Goal: Task Accomplishment & Management: Complete application form

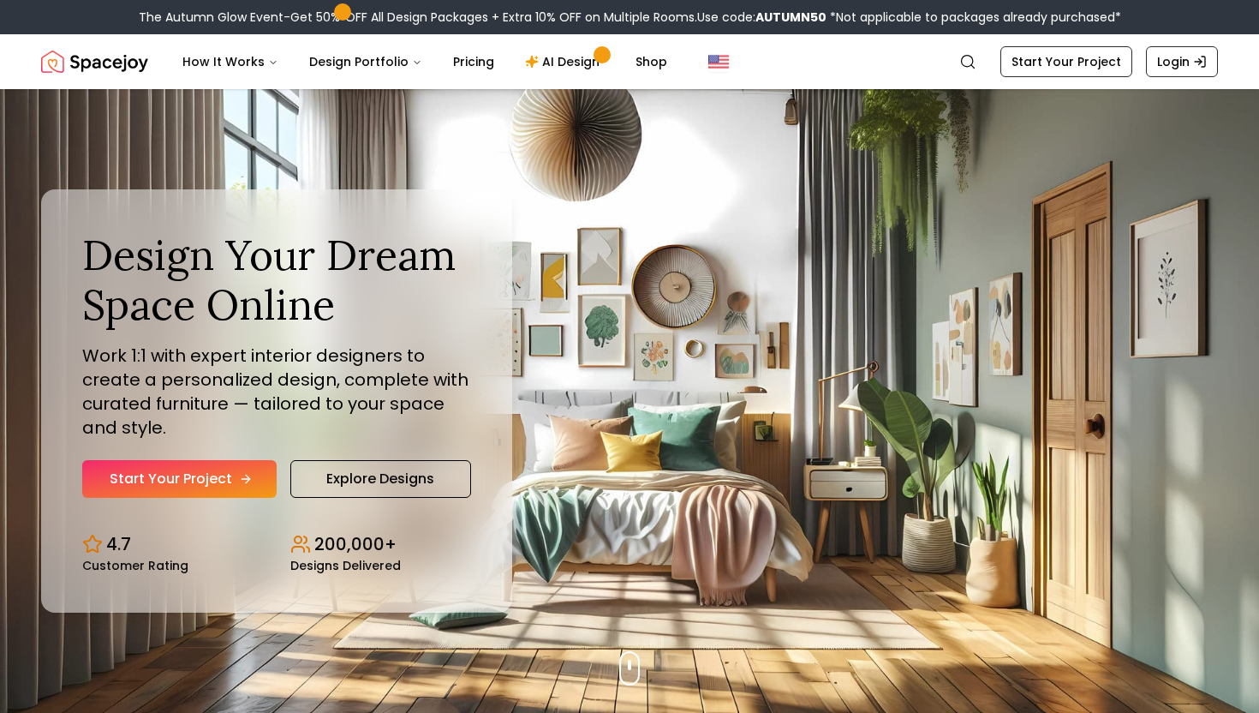
click at [242, 479] on icon "Hero section" at bounding box center [246, 479] width 8 height 0
click at [415, 475] on link "Explore Designs" at bounding box center [380, 479] width 181 height 38
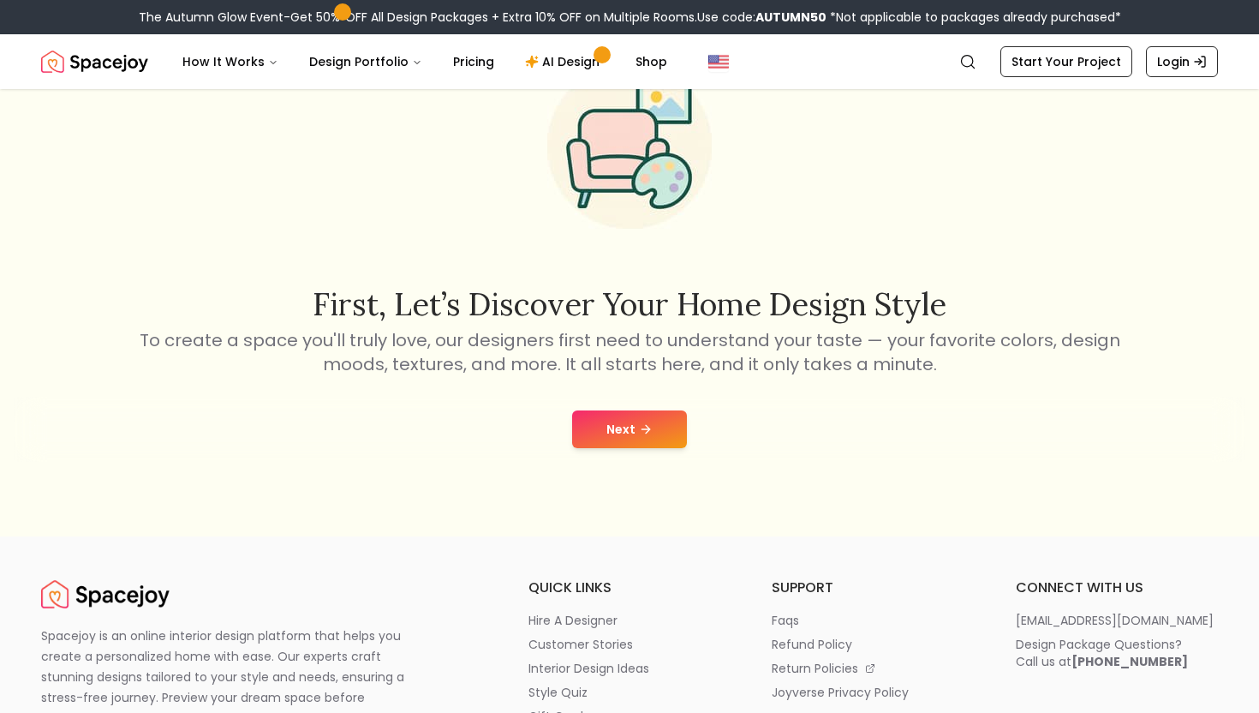
scroll to position [182, 0]
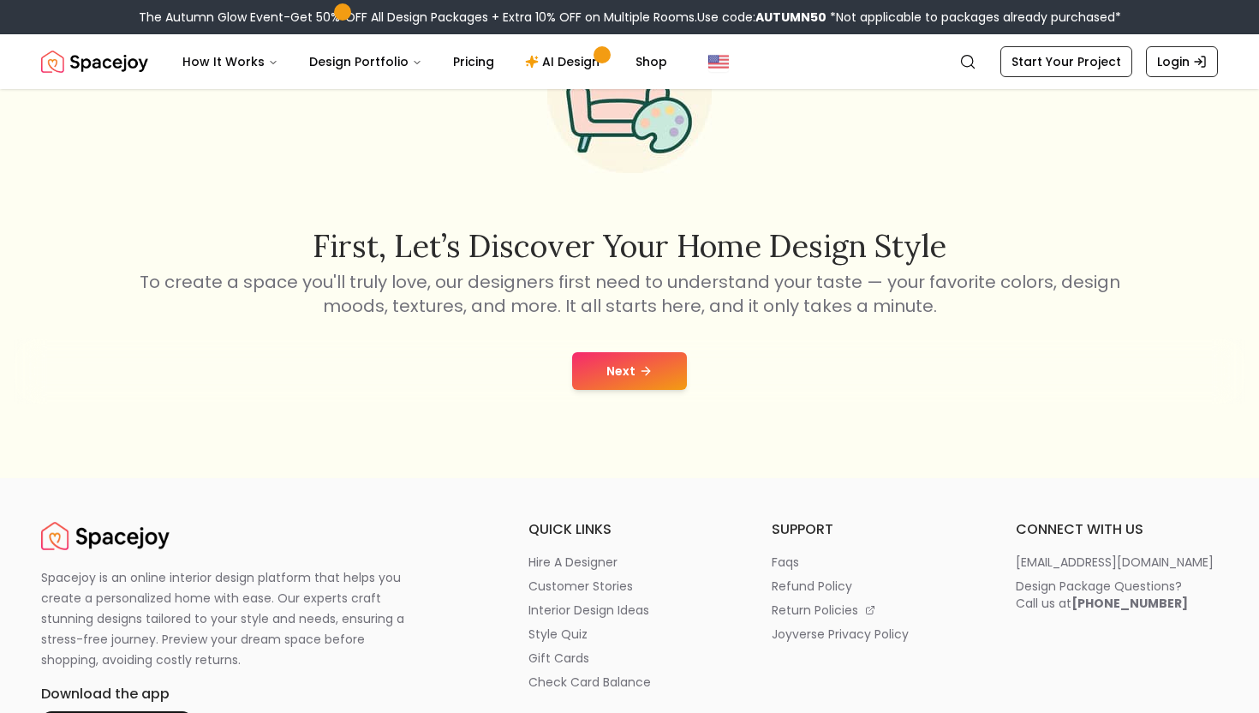
click at [619, 364] on button "Next" at bounding box center [629, 371] width 115 height 38
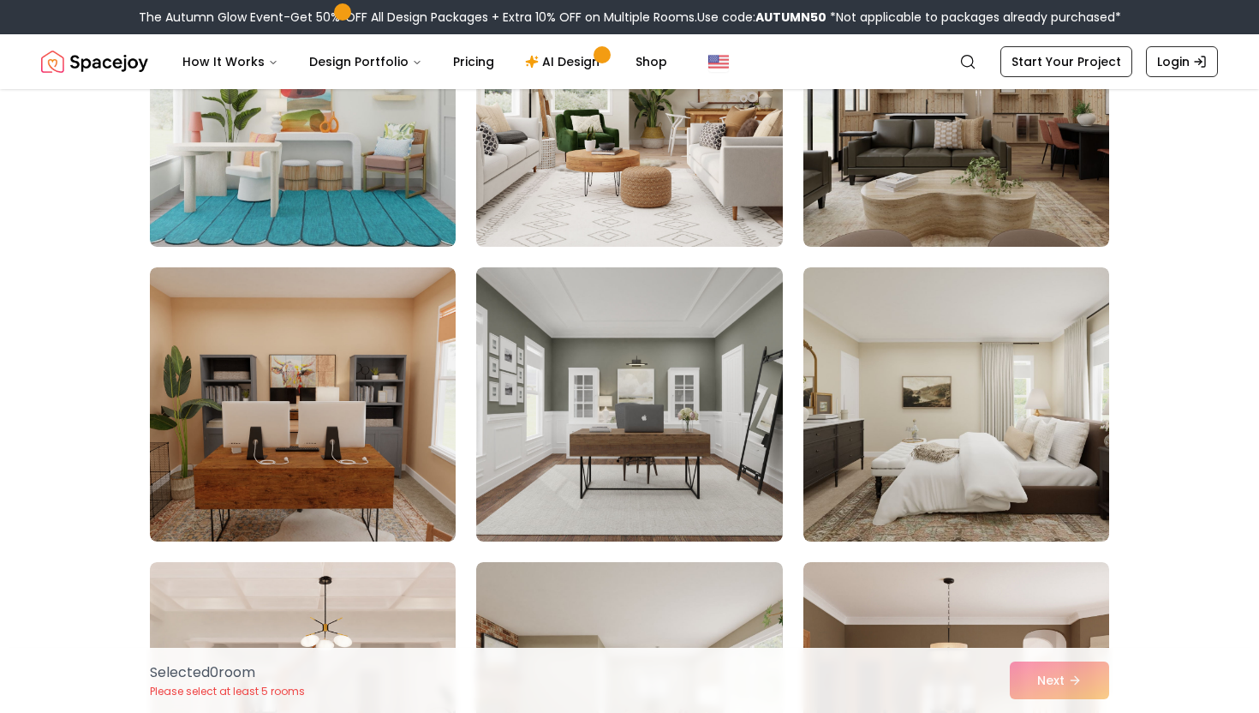
scroll to position [272, 0]
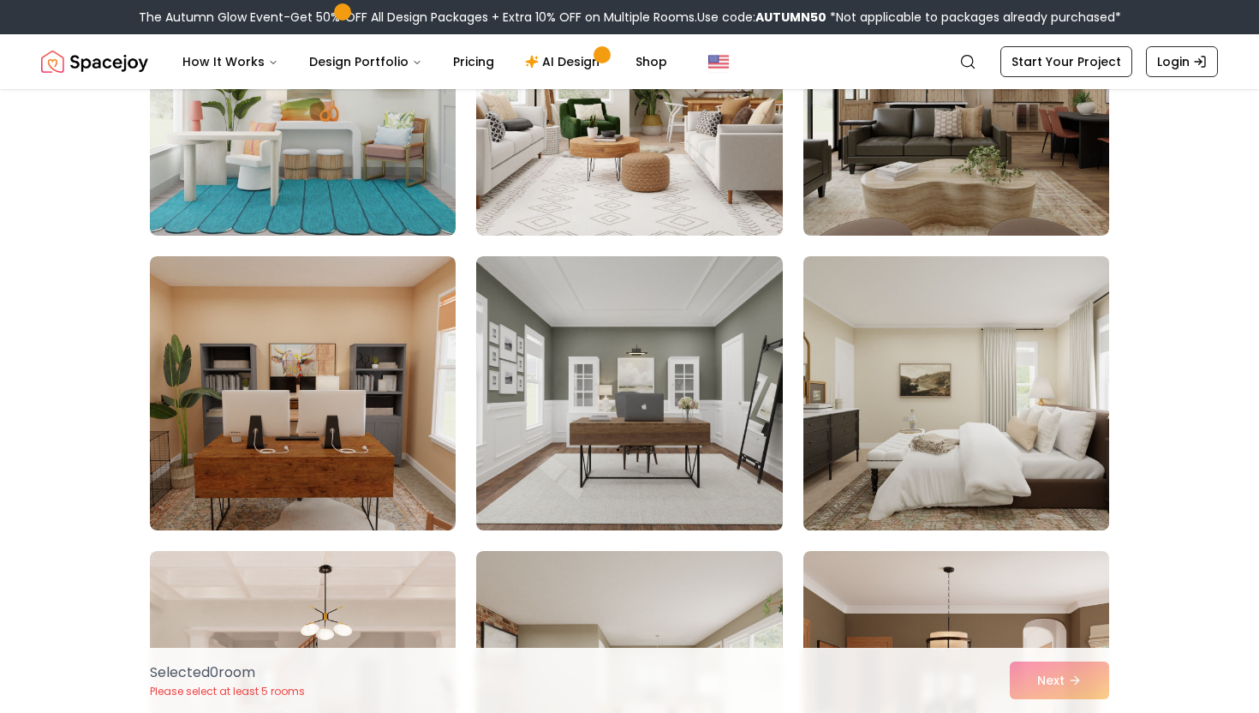
click at [842, 450] on img at bounding box center [956, 393] width 321 height 288
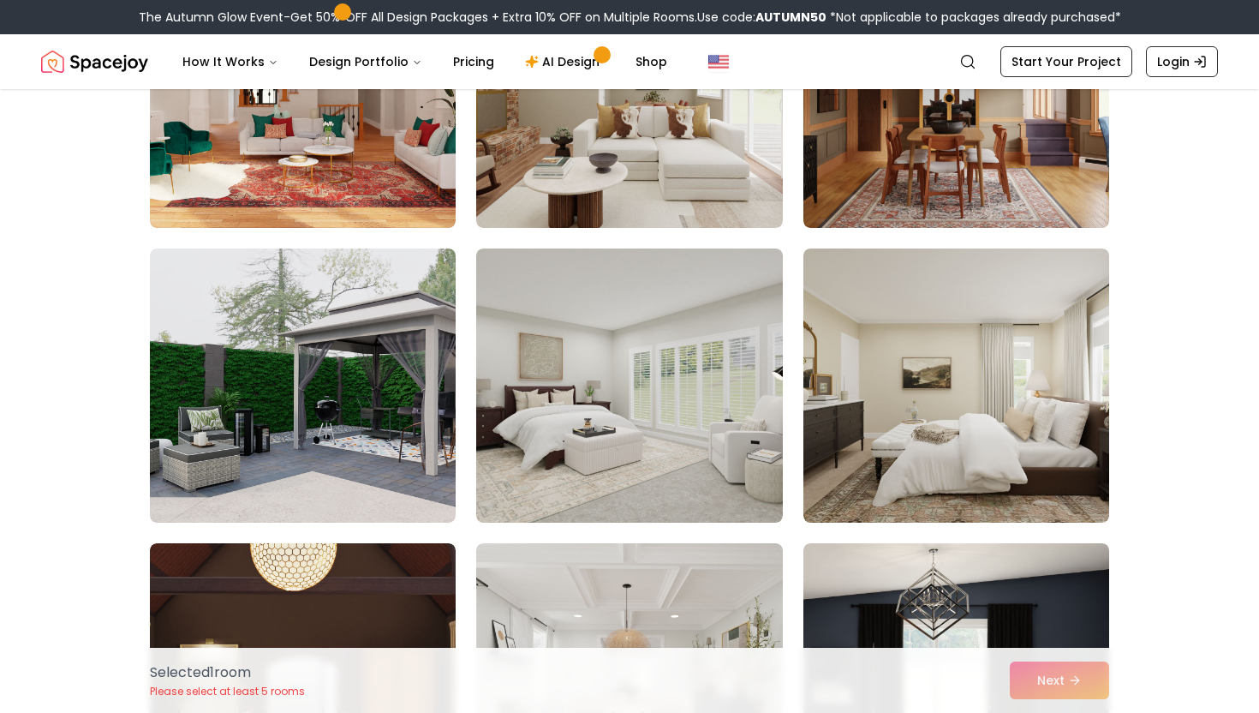
click at [842, 450] on img at bounding box center [956, 385] width 306 height 274
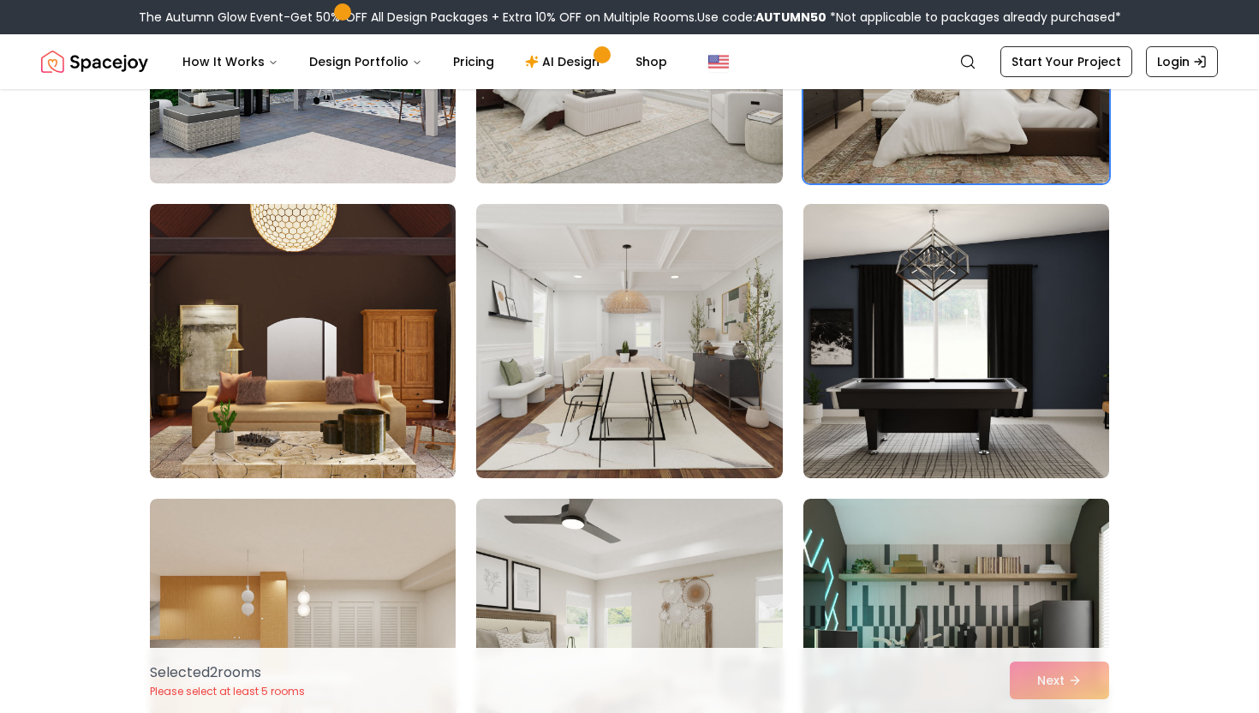
scroll to position [1209, 0]
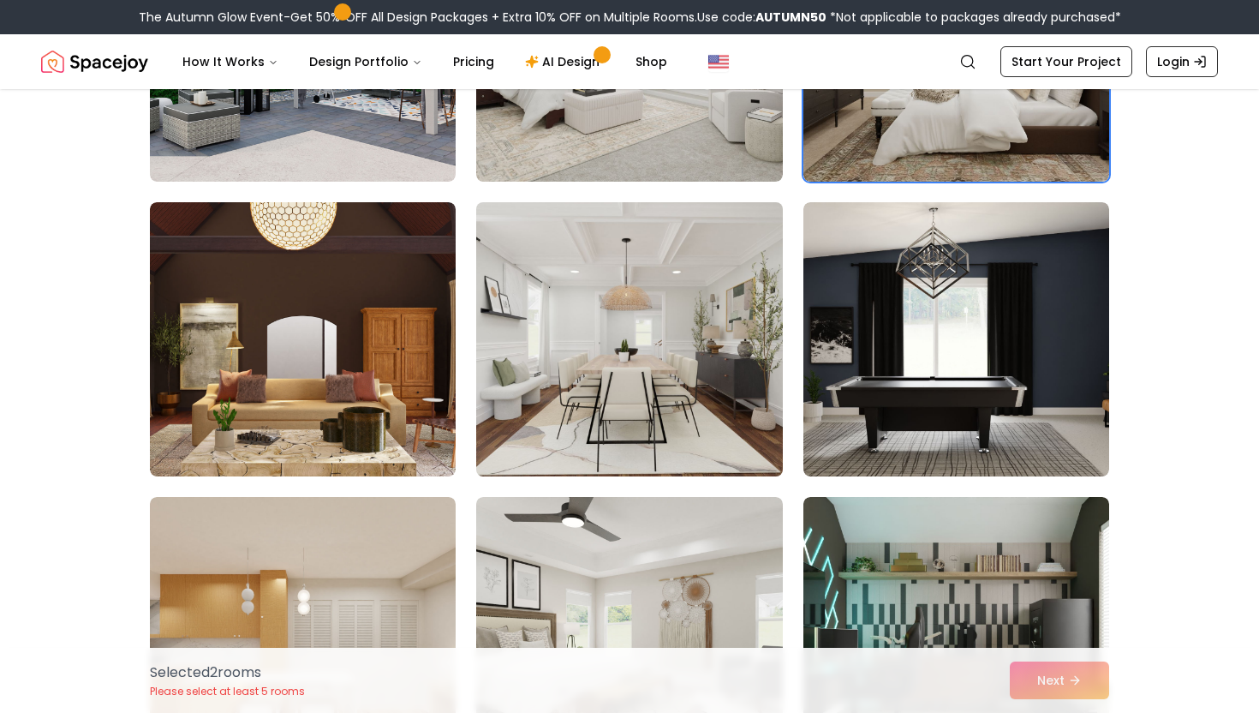
click at [758, 435] on img at bounding box center [628, 339] width 321 height 288
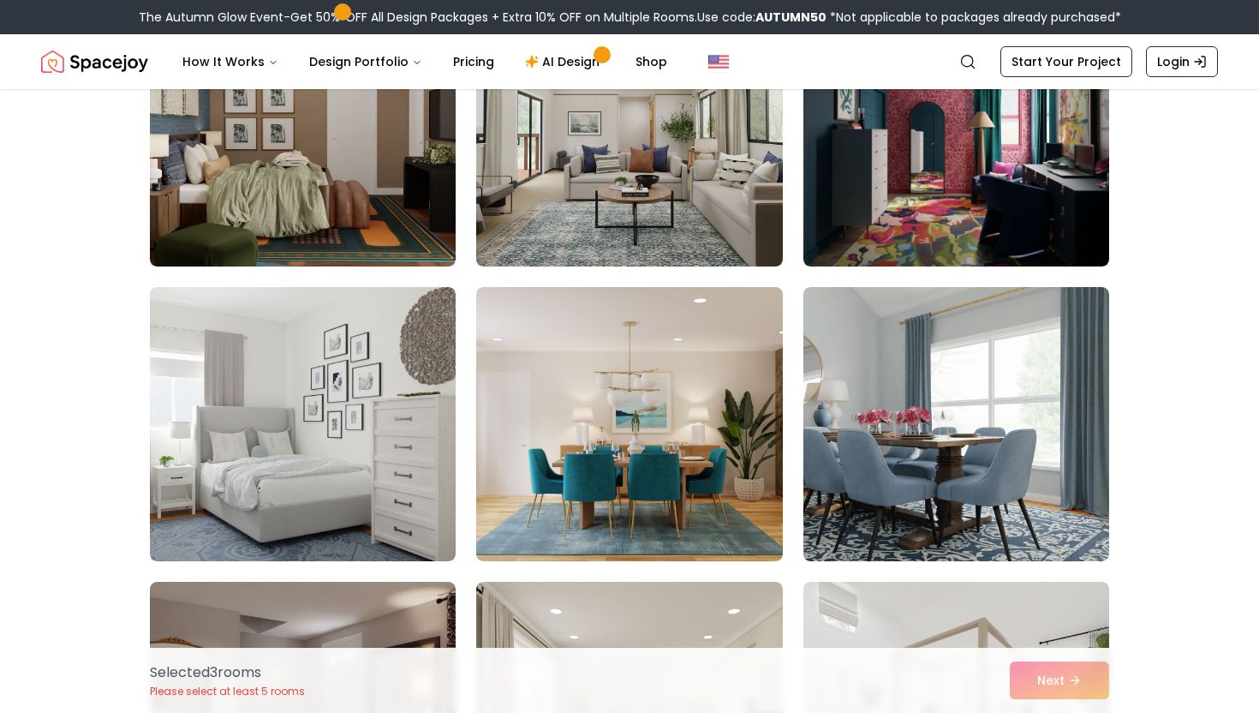
scroll to position [3509, 0]
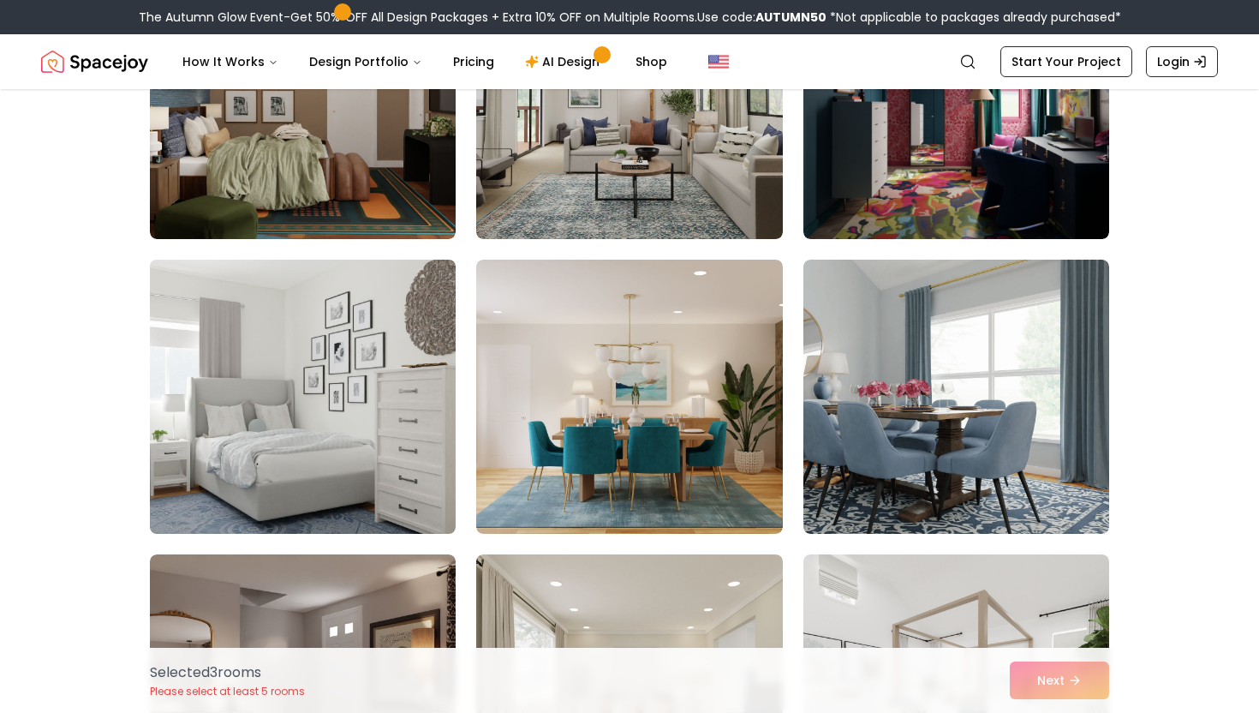
click at [434, 480] on img at bounding box center [302, 397] width 321 height 288
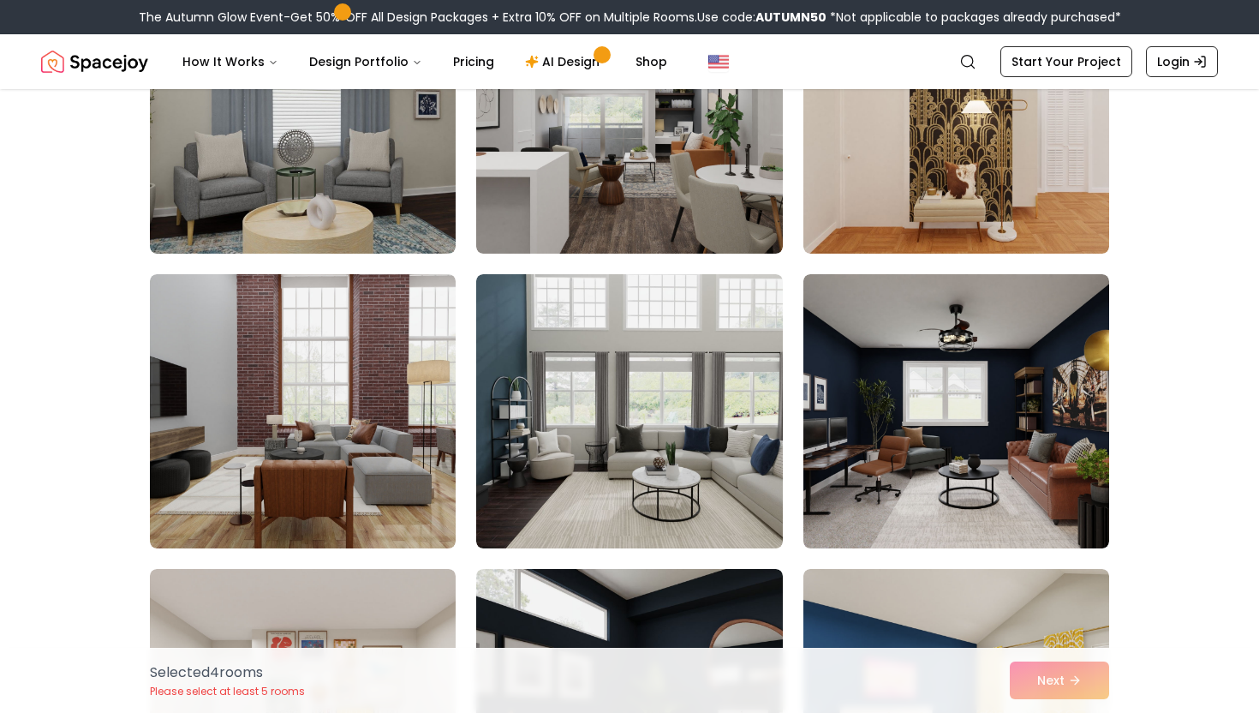
scroll to position [5558, 0]
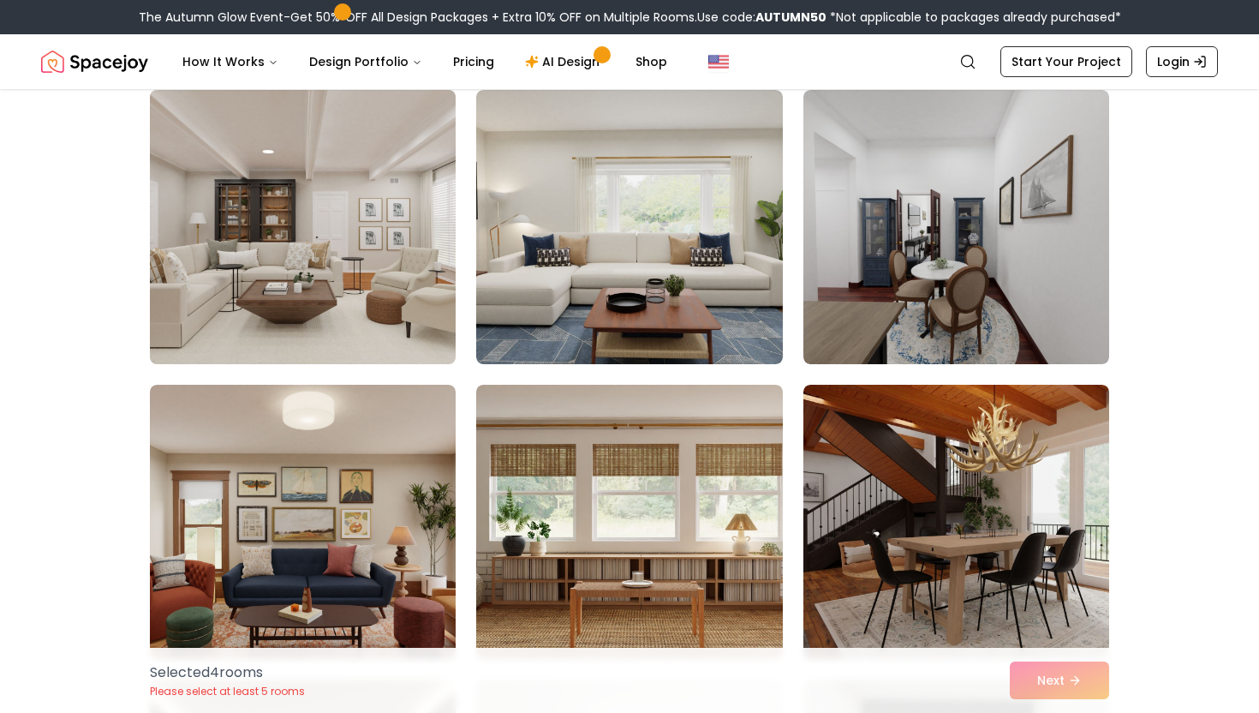
click at [399, 272] on img at bounding box center [302, 227] width 321 height 288
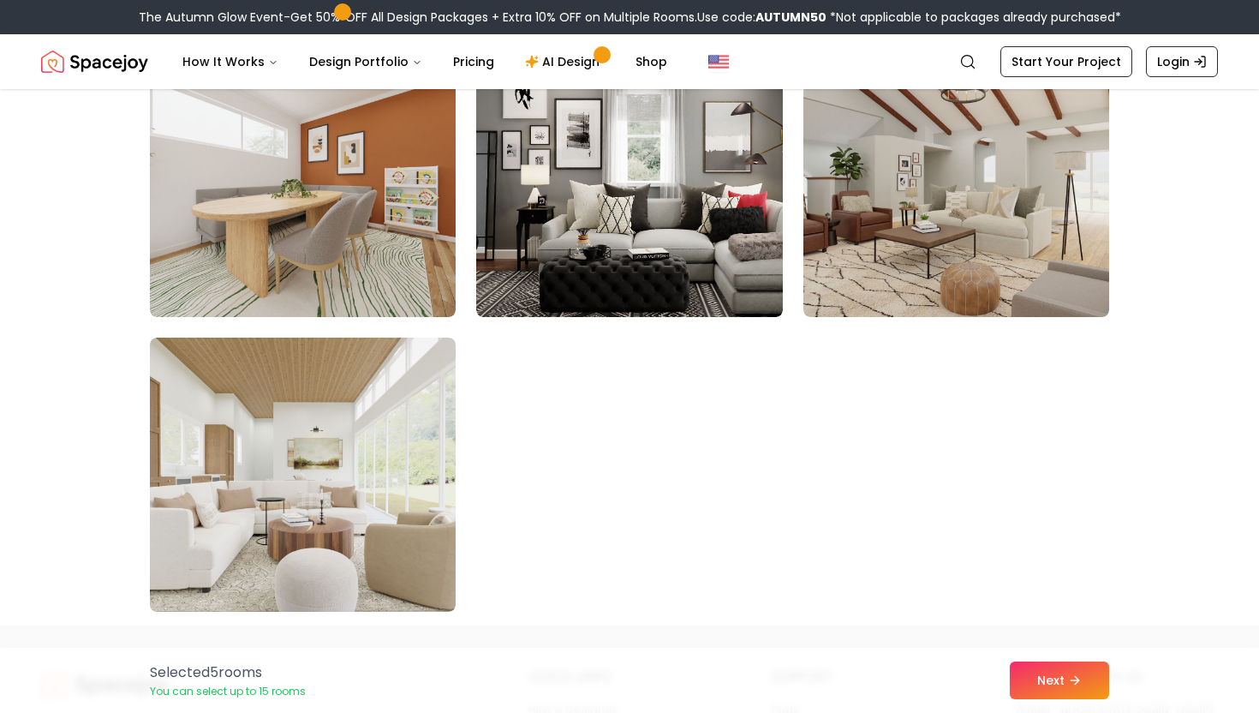
scroll to position [9660, 0]
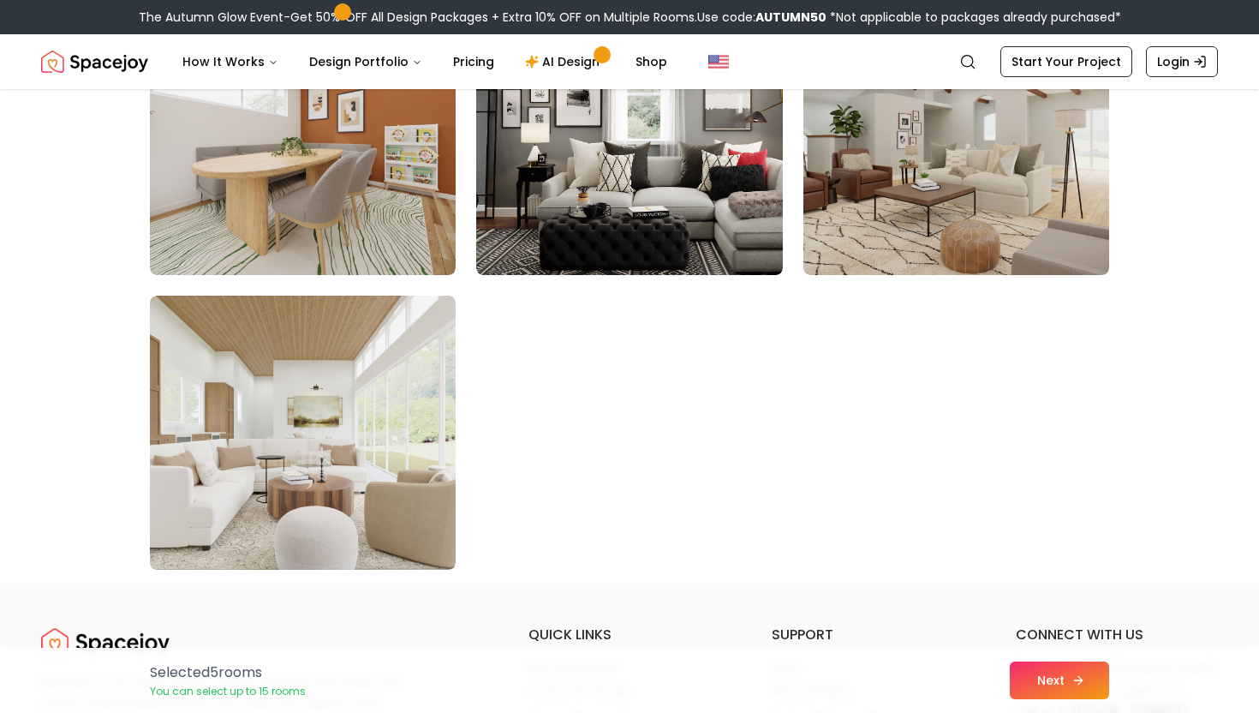
click at [1040, 684] on button "Next" at bounding box center [1059, 680] width 99 height 38
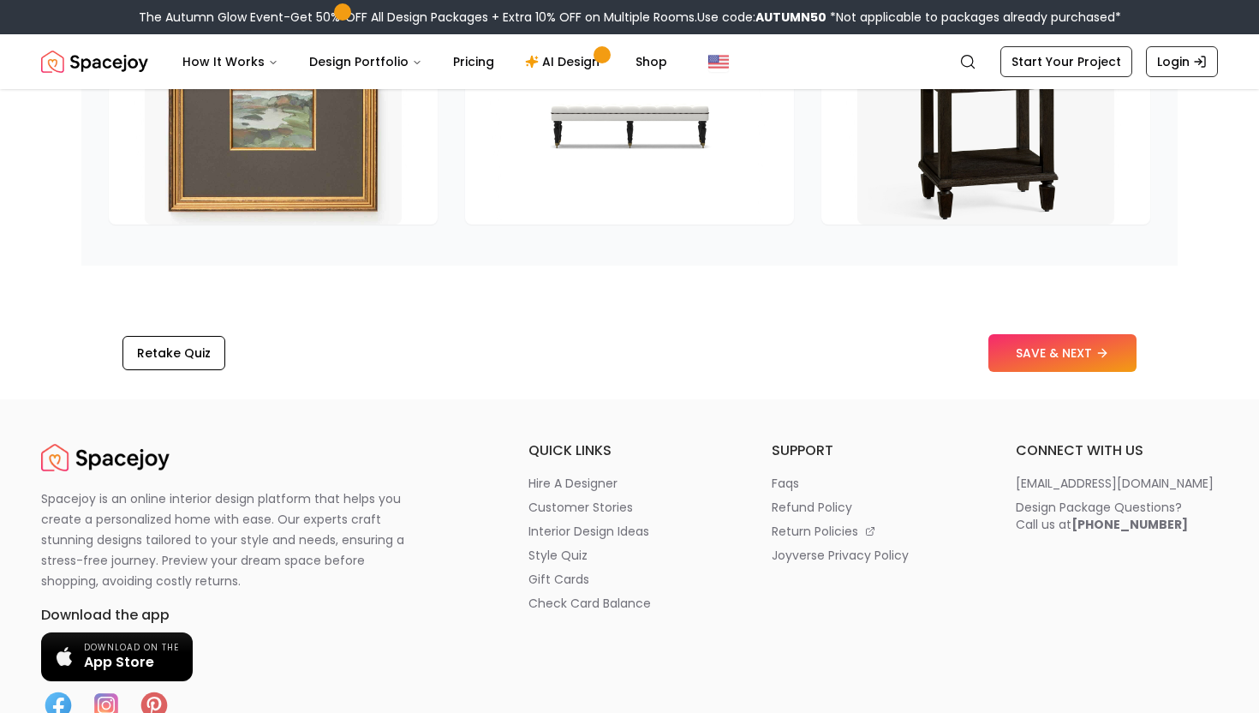
scroll to position [2706, 0]
click at [1060, 371] on button "SAVE & NEXT" at bounding box center [1062, 352] width 148 height 38
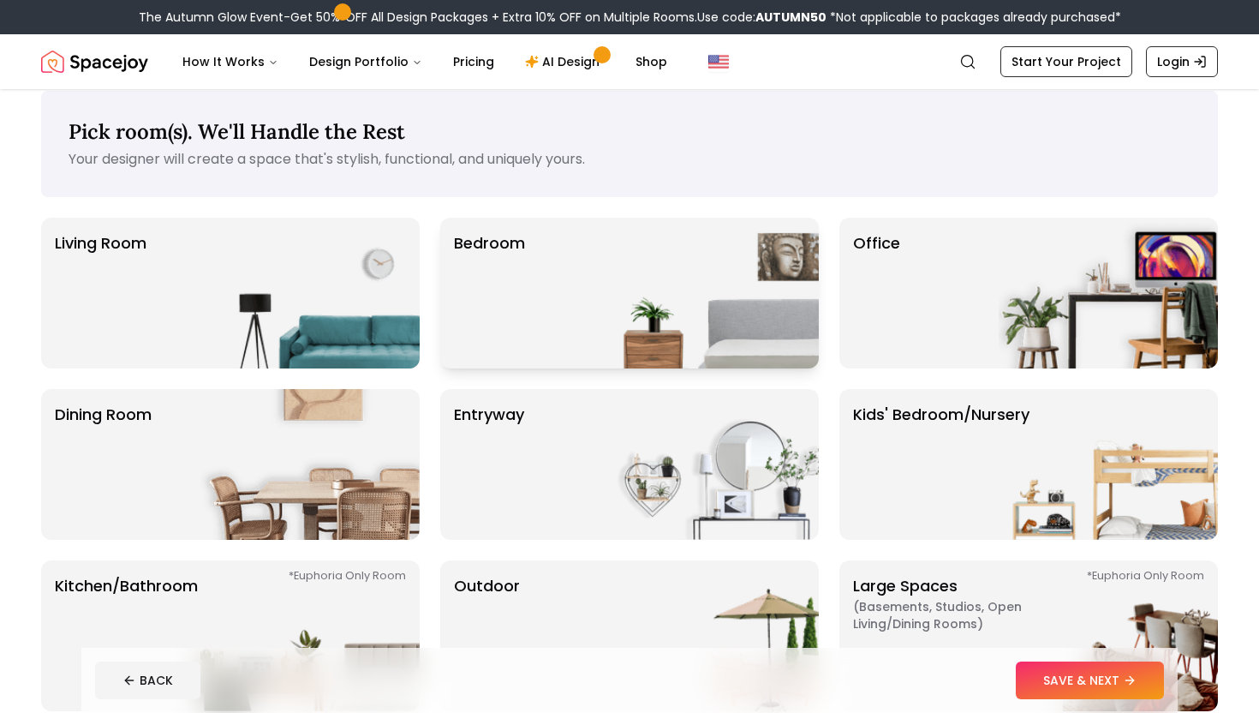
scroll to position [20, 0]
click at [681, 288] on img at bounding box center [709, 292] width 219 height 151
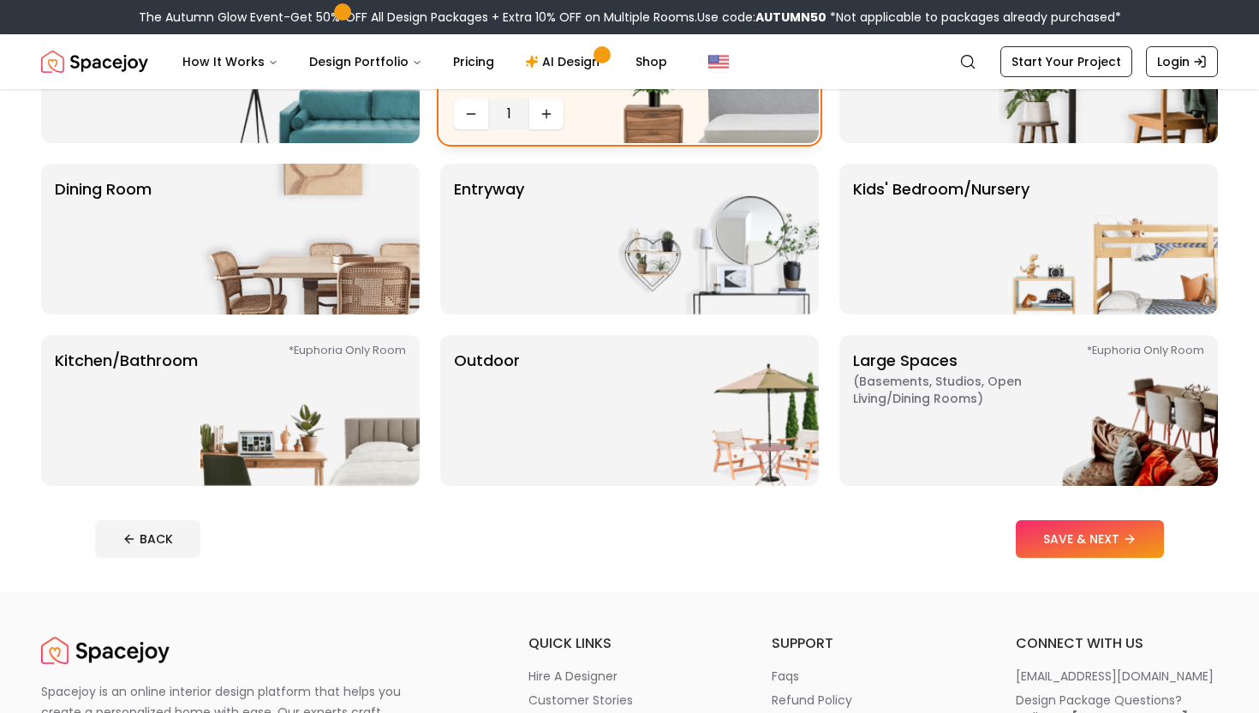
scroll to position [248, 0]
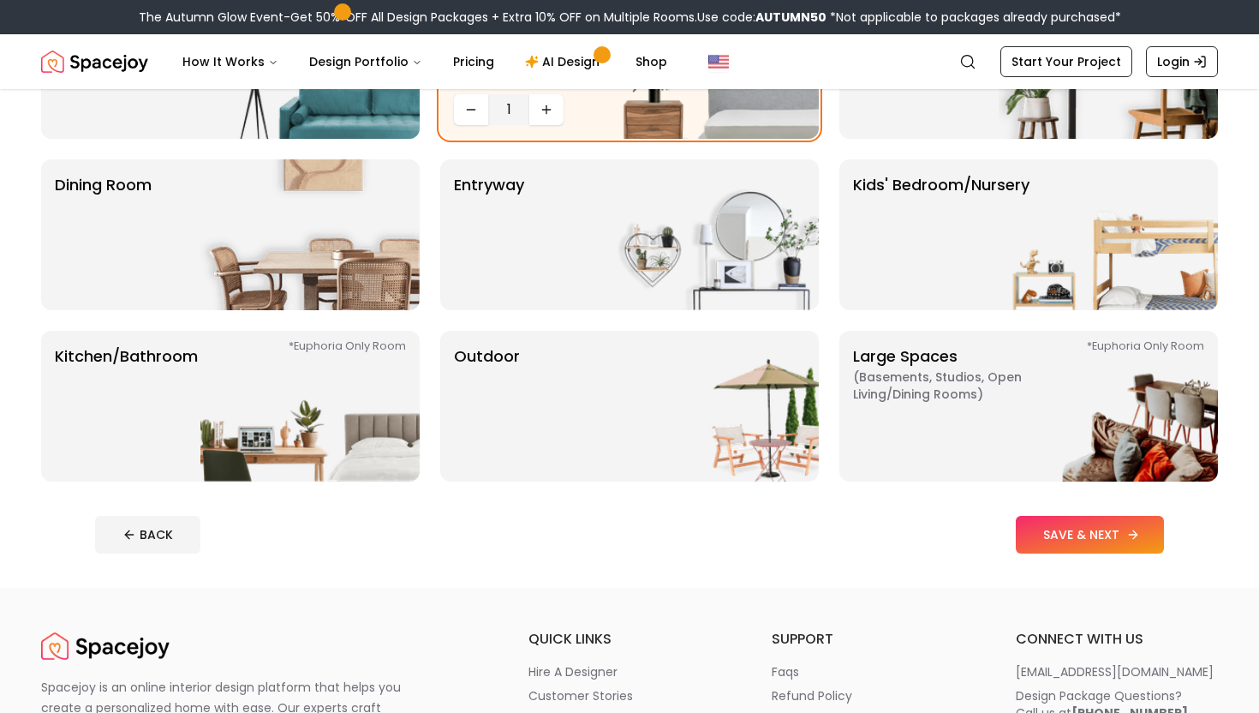
click at [1095, 539] on button "SAVE & NEXT" at bounding box center [1090, 535] width 148 height 38
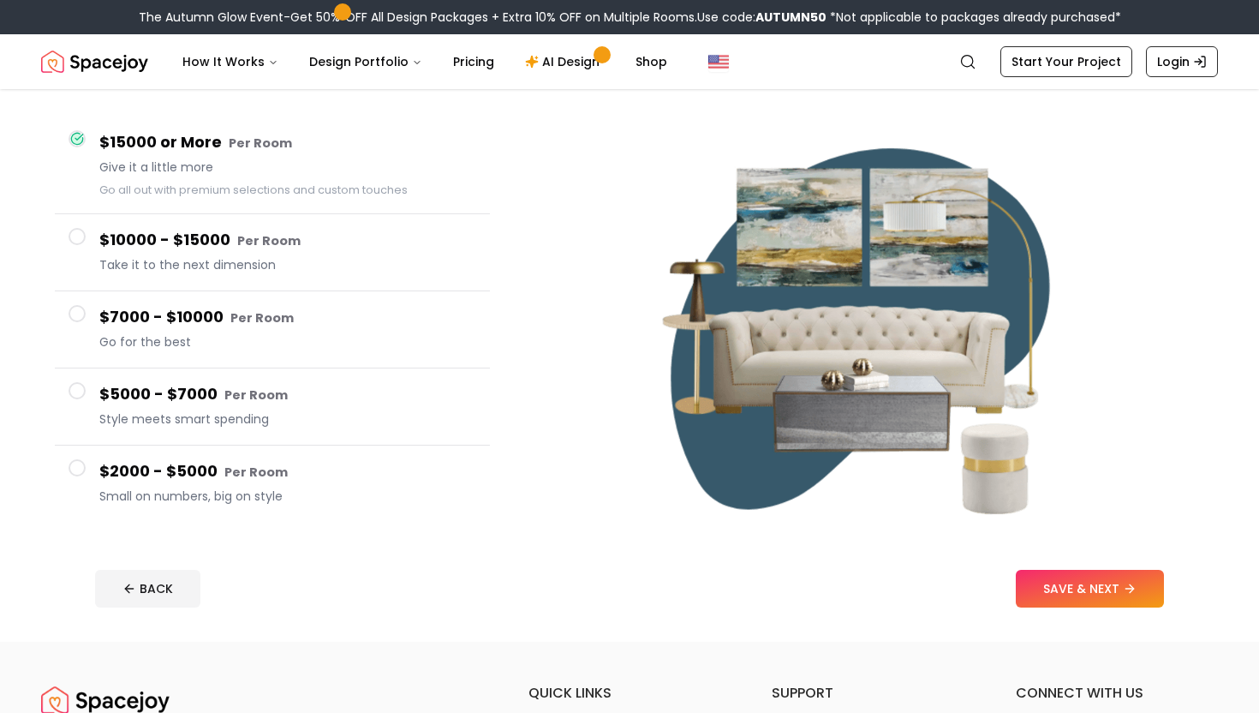
scroll to position [133, 0]
click at [186, 488] on span "Small on numbers, big on style" at bounding box center [287, 496] width 377 height 17
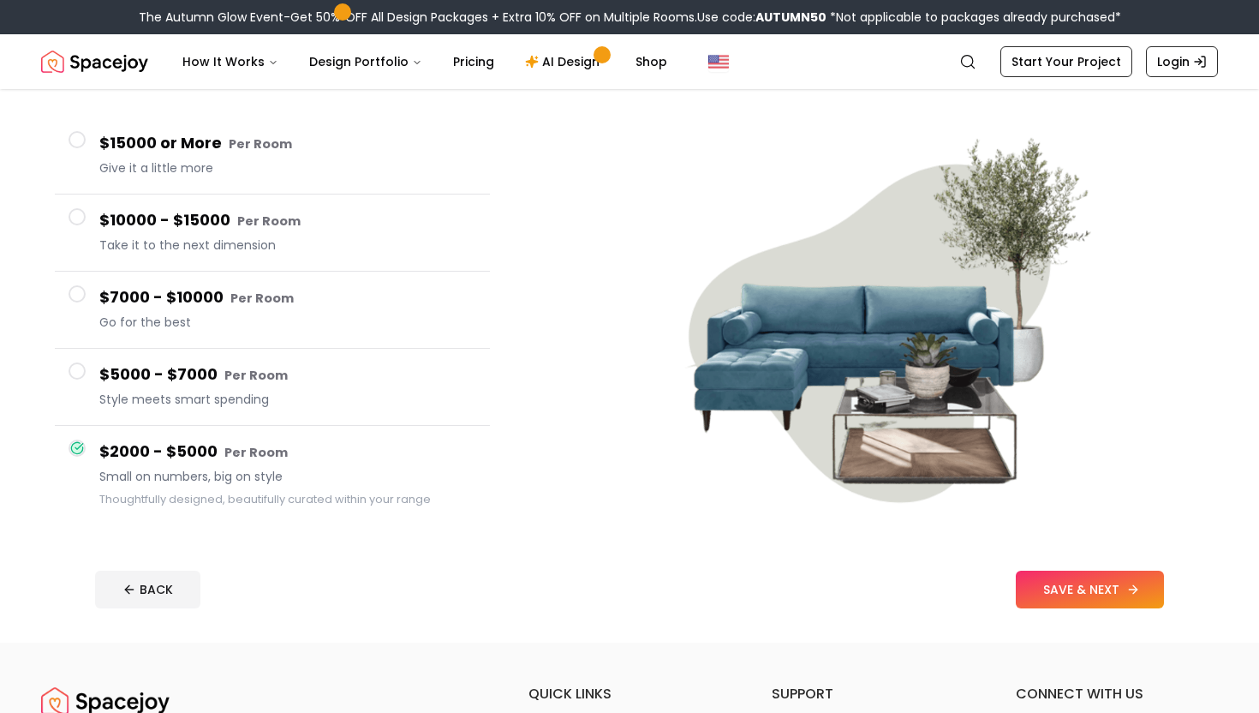
click at [1042, 586] on button "SAVE & NEXT" at bounding box center [1090, 589] width 148 height 38
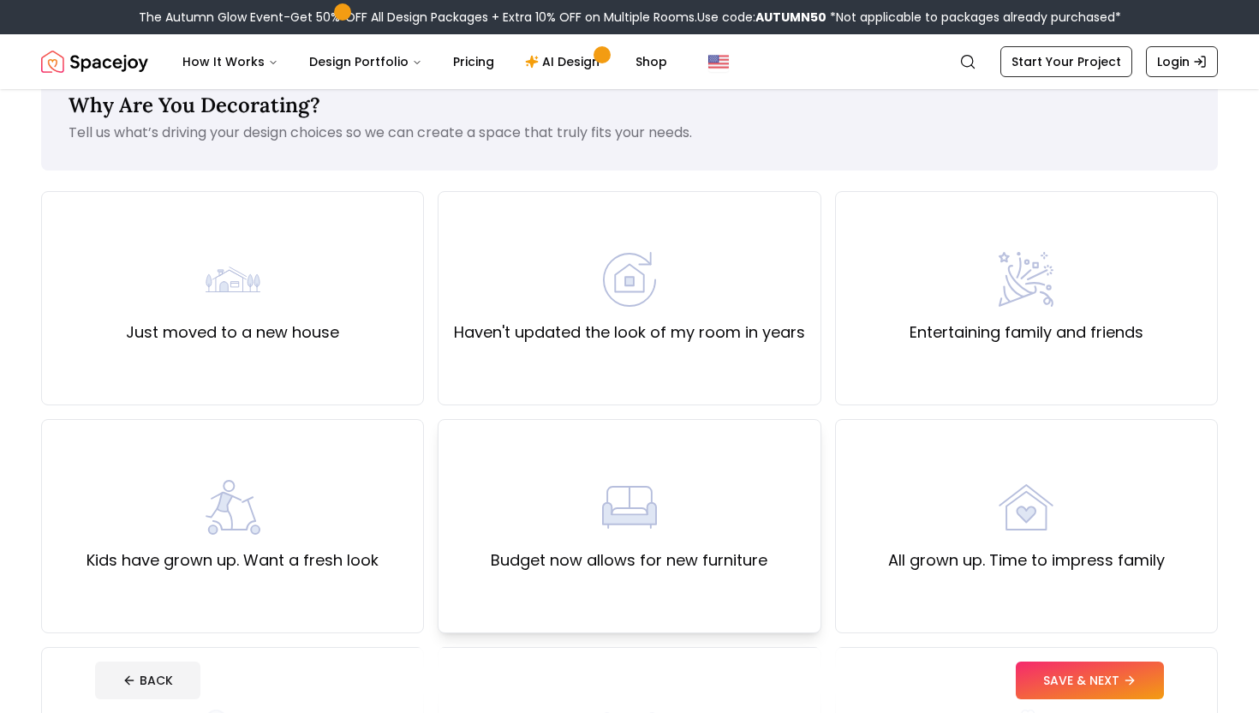
scroll to position [50, 0]
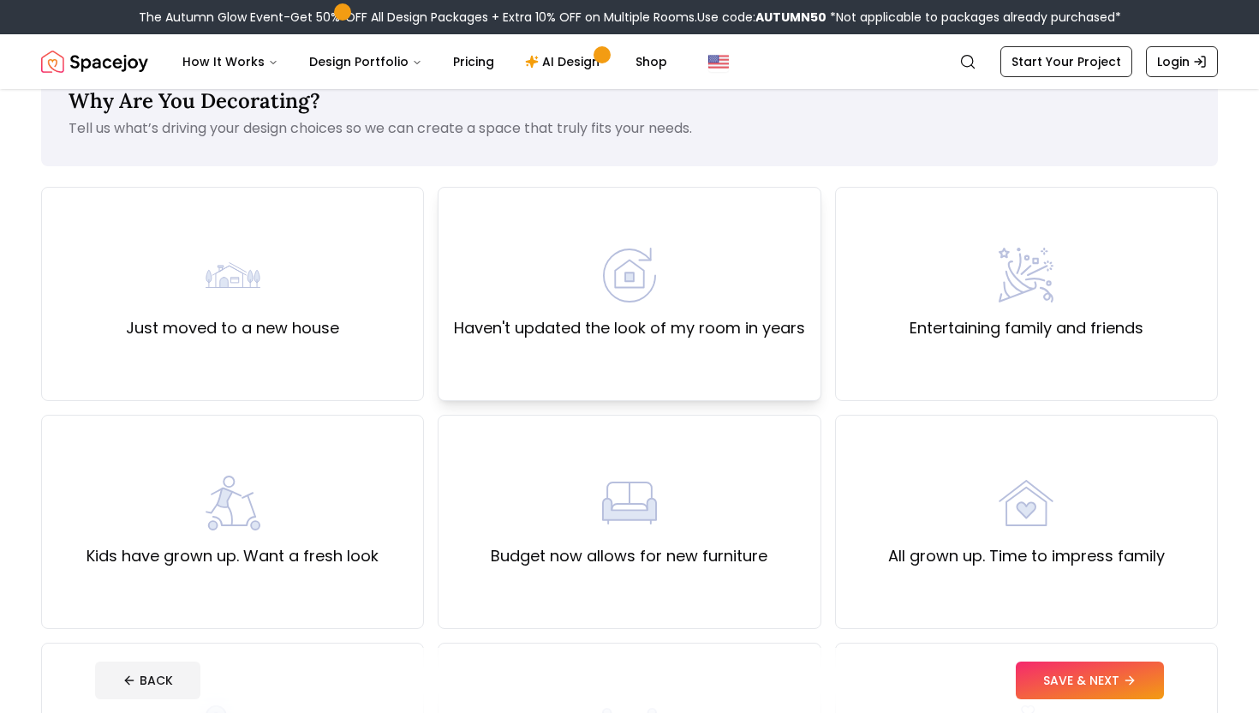
click at [716, 350] on div "Haven't updated the look of my room in years" at bounding box center [629, 294] width 383 height 214
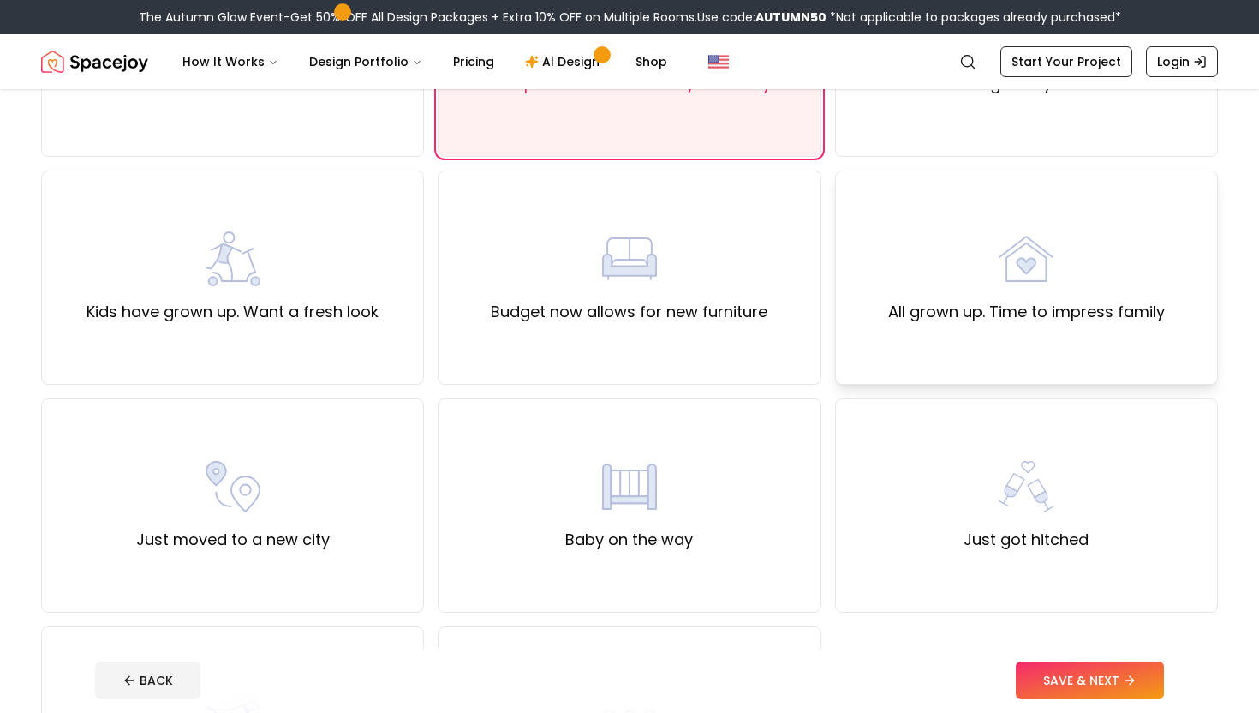
scroll to position [291, 0]
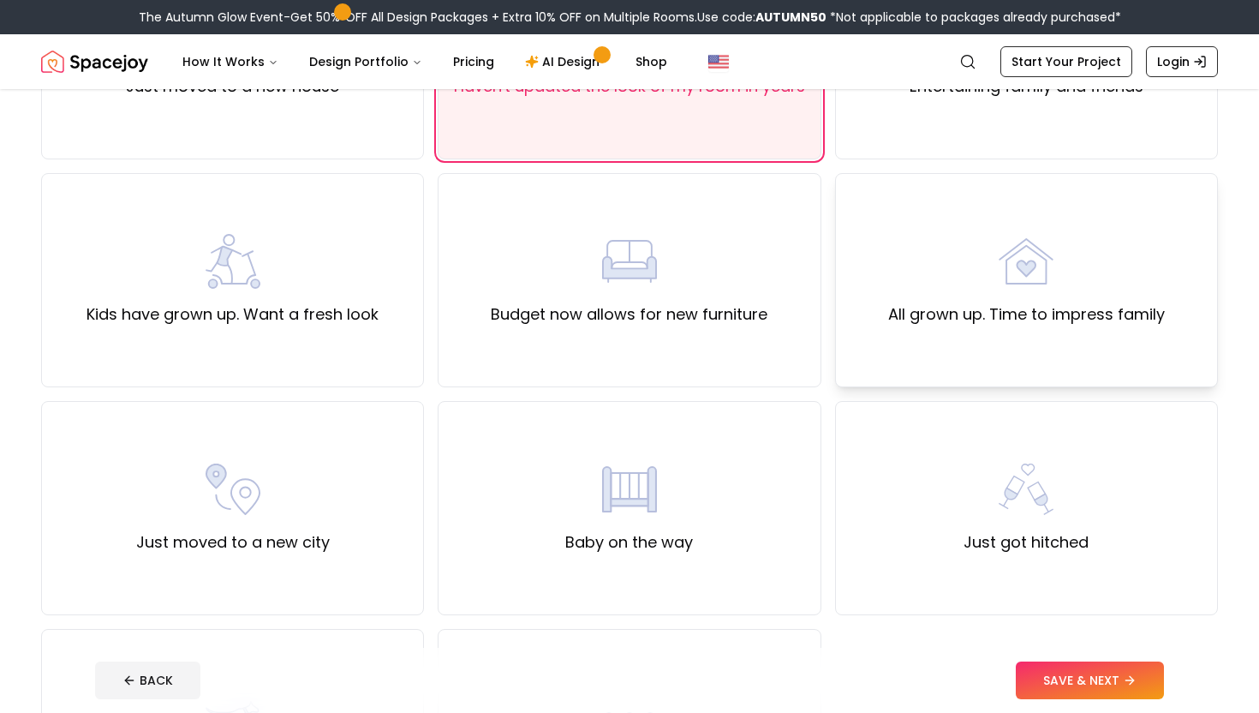
click at [934, 327] on div "All grown up. Time to impress family" at bounding box center [1026, 280] width 383 height 214
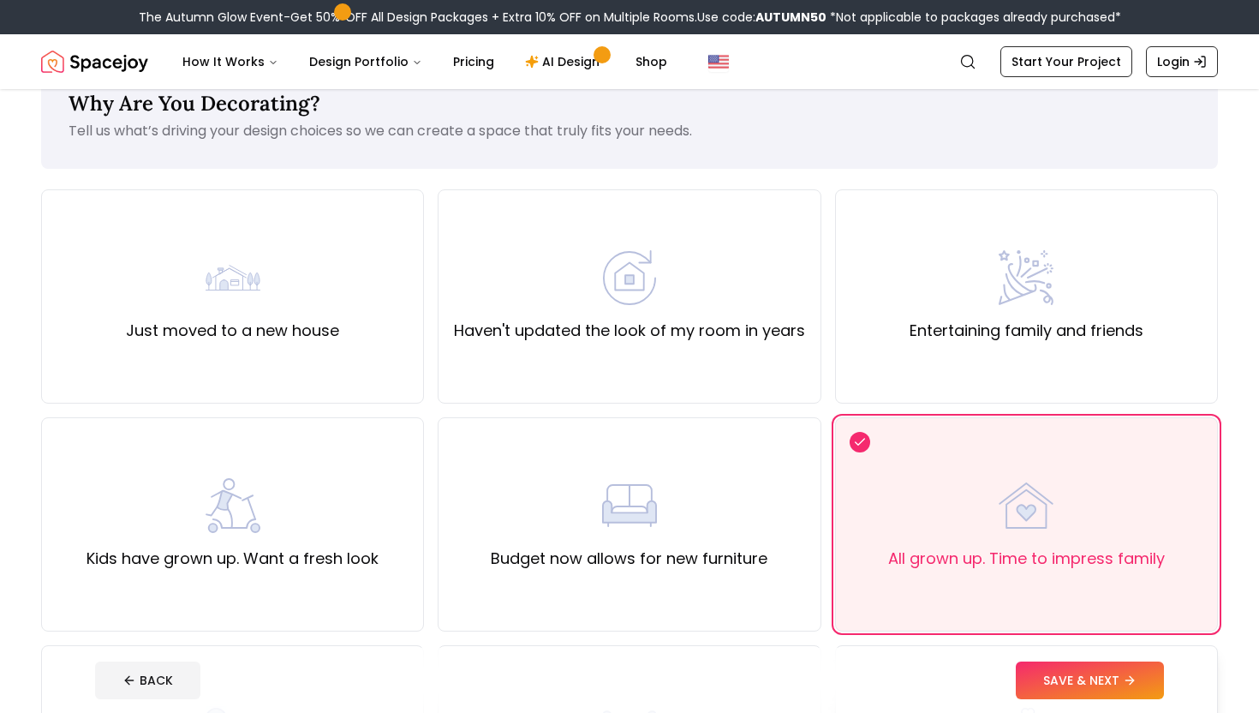
scroll to position [57, 0]
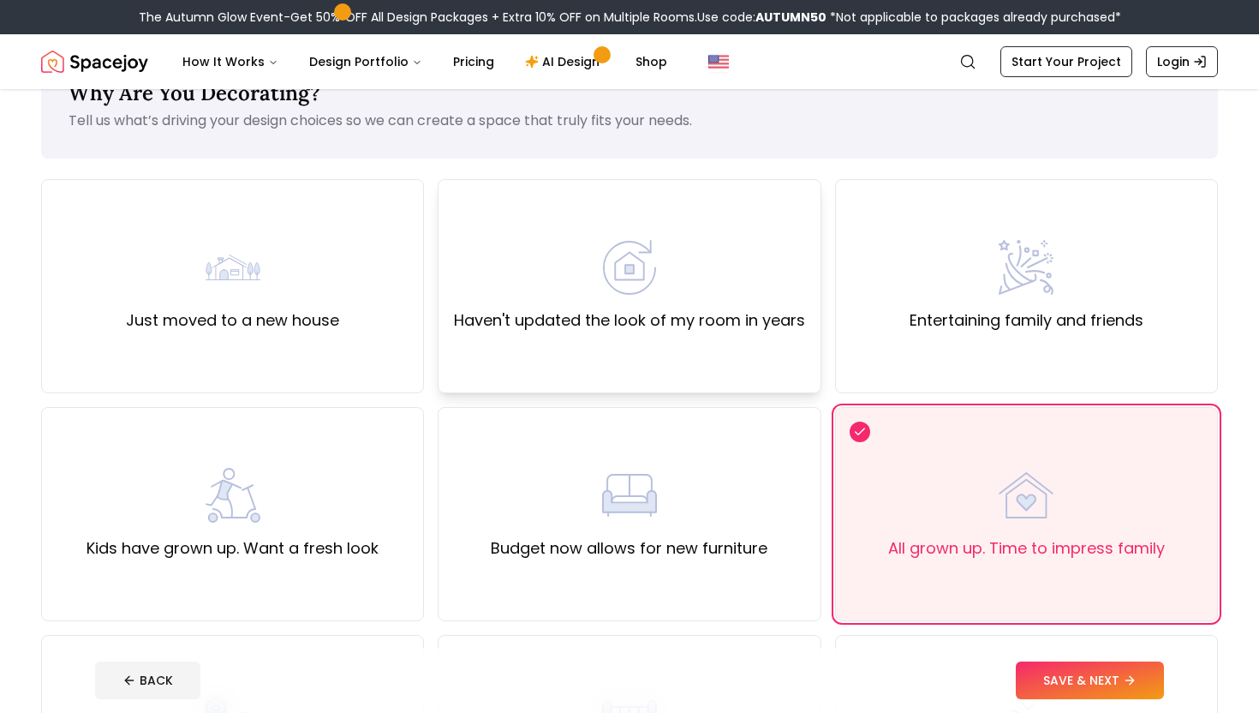
click at [749, 377] on div "Haven't updated the look of my room in years" at bounding box center [629, 286] width 383 height 214
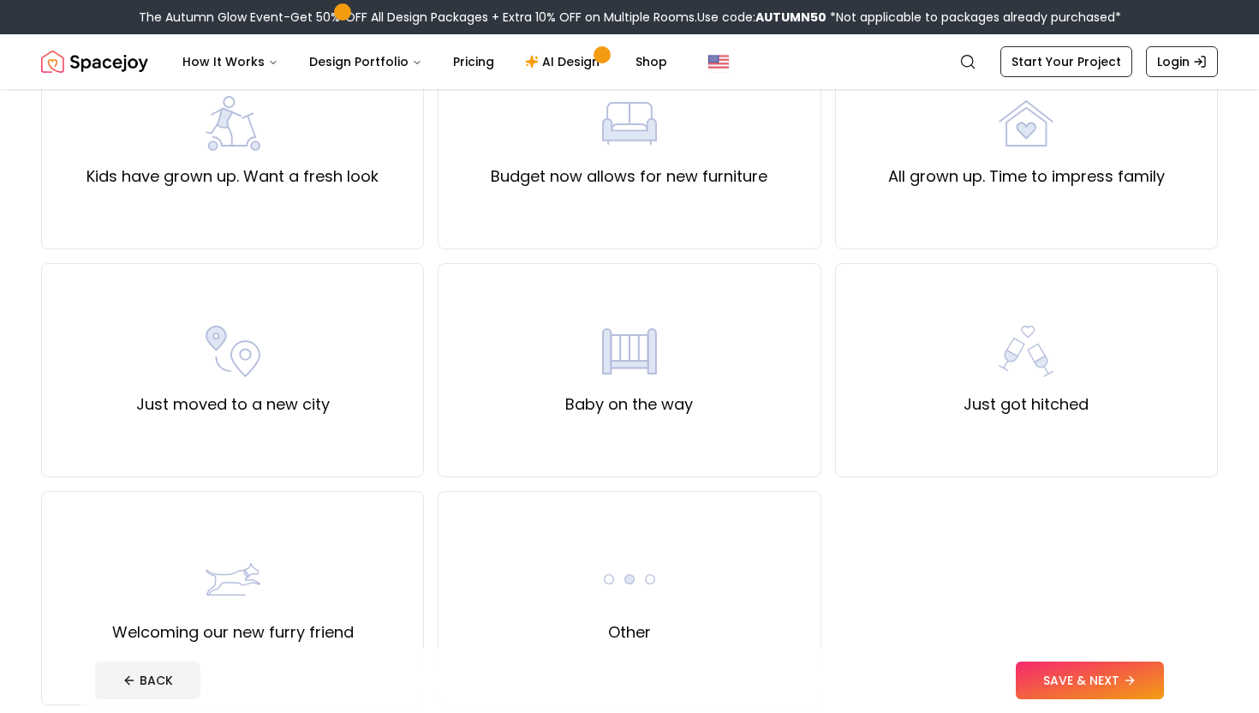
scroll to position [444, 0]
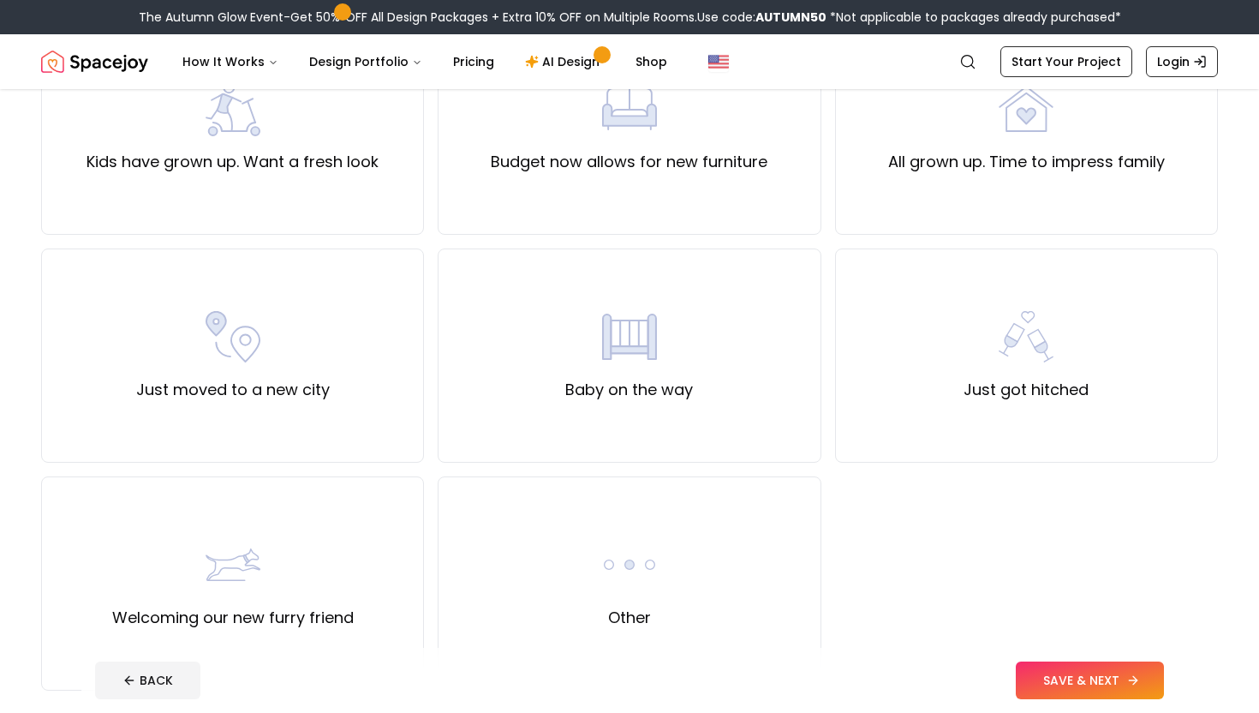
click at [1057, 678] on button "SAVE & NEXT" at bounding box center [1090, 680] width 148 height 38
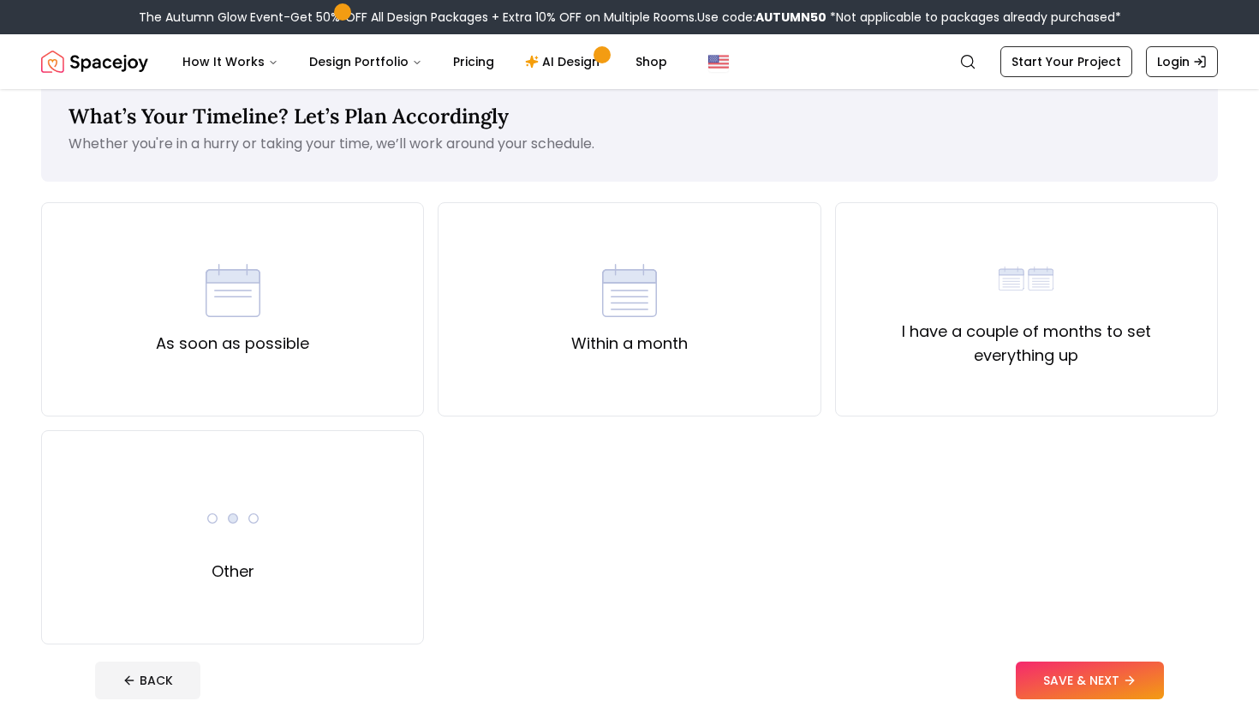
scroll to position [38, 0]
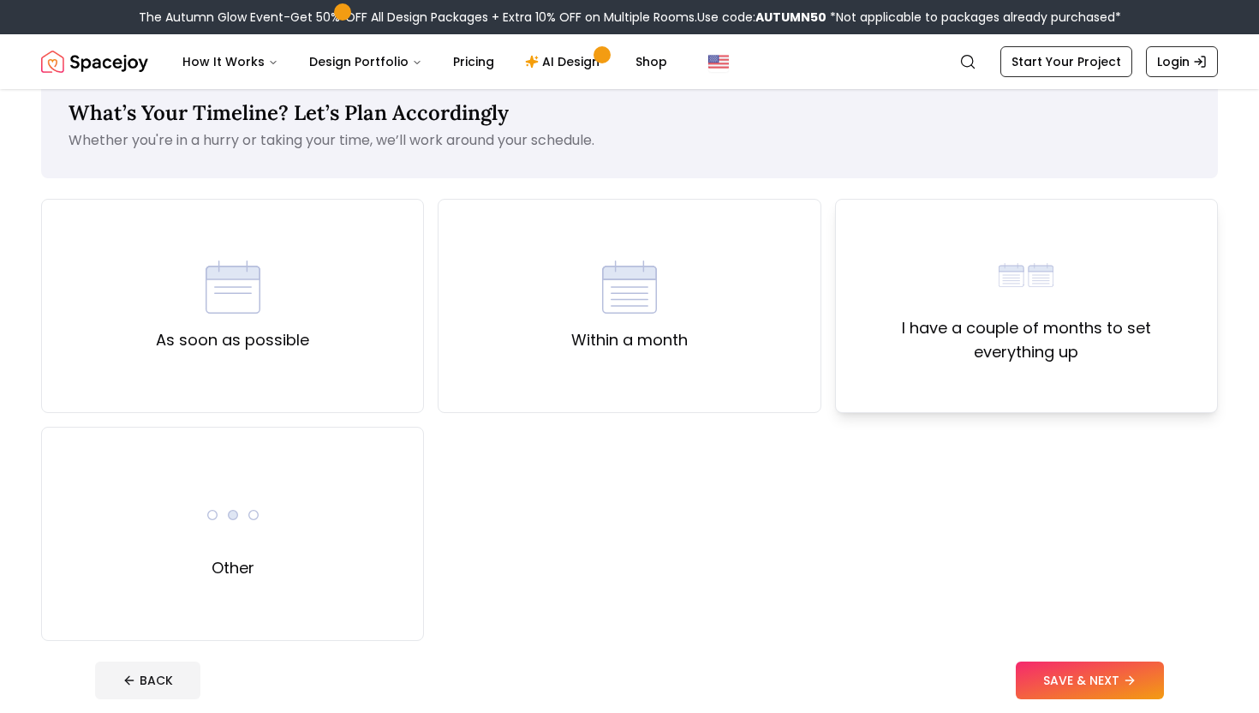
click at [888, 379] on div "I have a couple of months to set everything up" at bounding box center [1026, 306] width 383 height 214
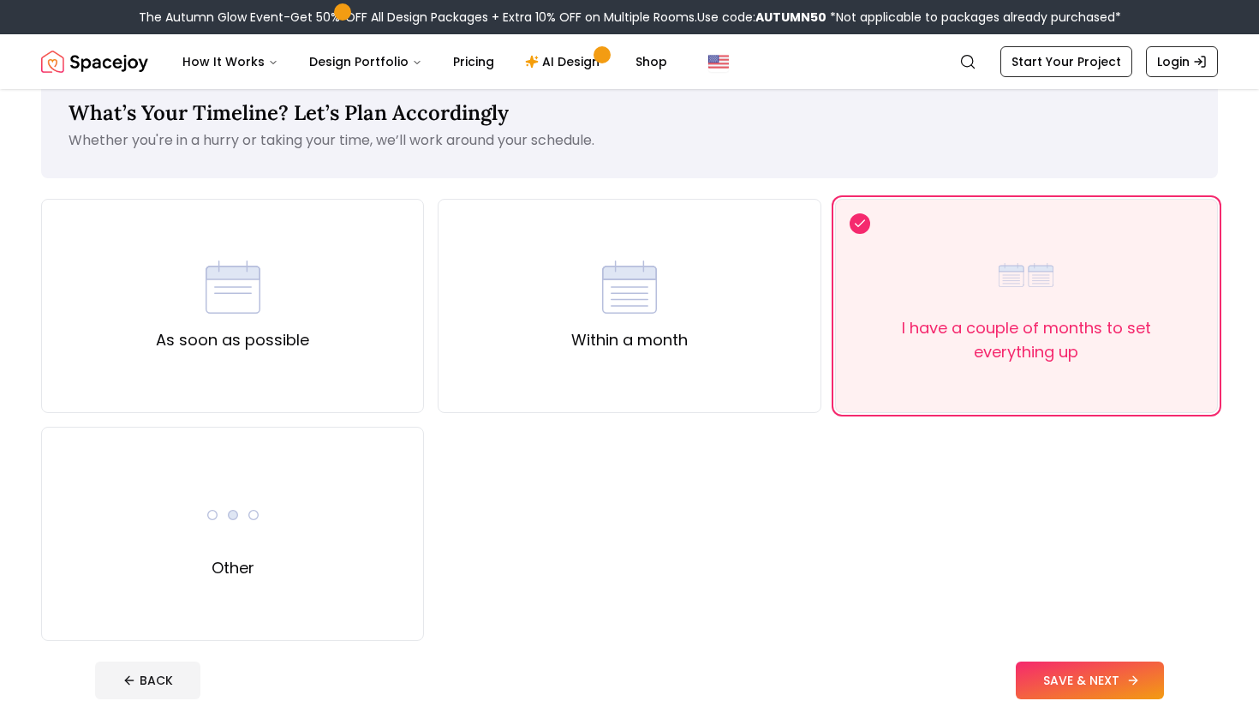
click at [1078, 679] on button "SAVE & NEXT" at bounding box center [1090, 680] width 148 height 38
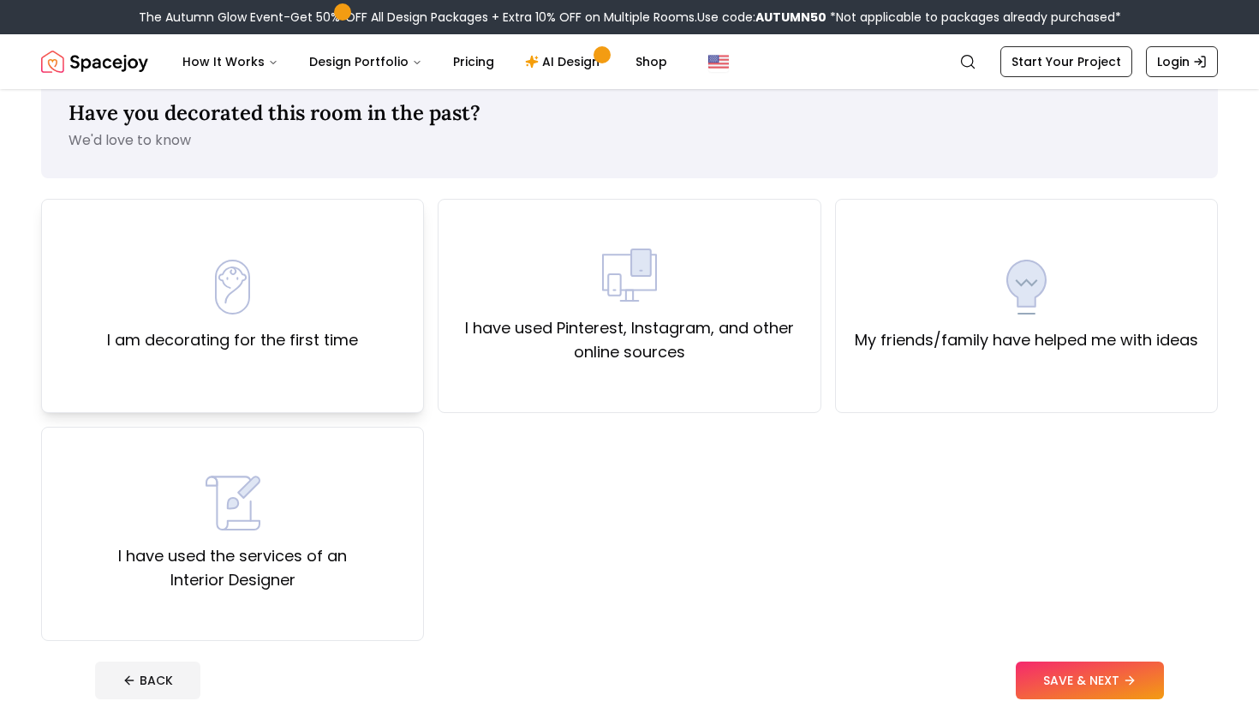
click at [333, 341] on label "I am decorating for the first time" at bounding box center [232, 340] width 251 height 24
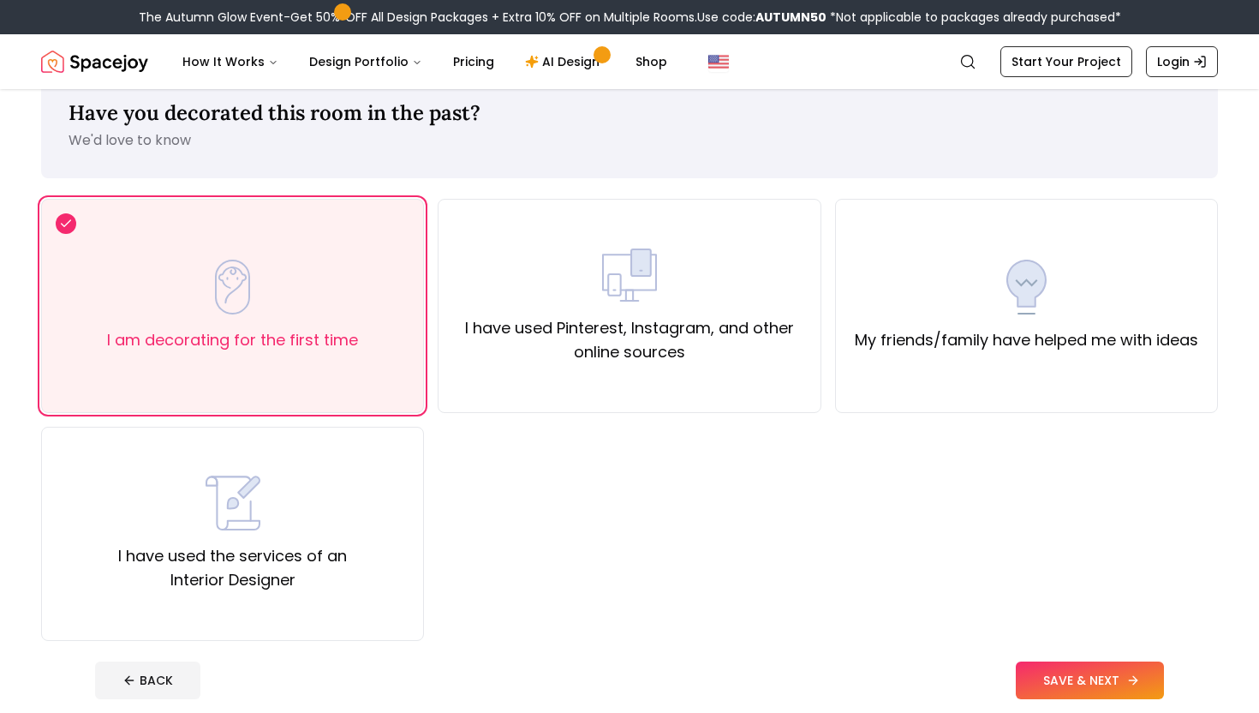
click at [1119, 684] on button "SAVE & NEXT" at bounding box center [1090, 680] width 148 height 38
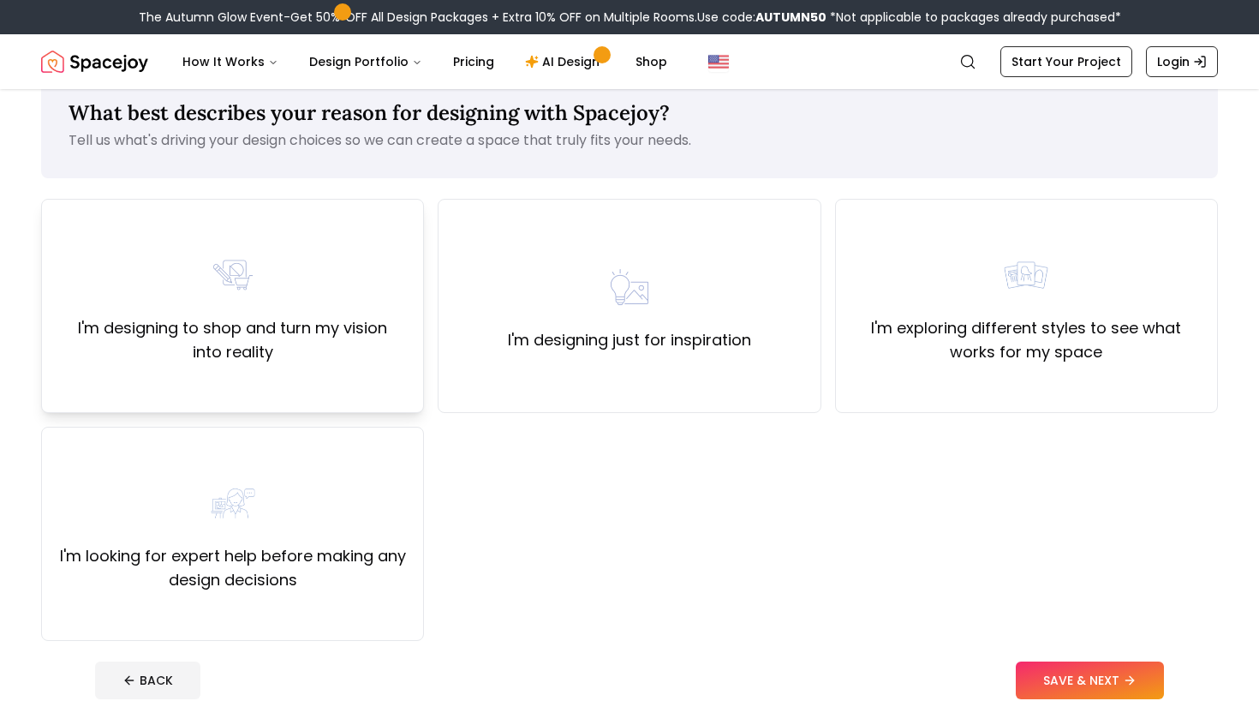
click at [387, 366] on div "I'm designing to shop and turn my vision into reality" at bounding box center [232, 306] width 383 height 214
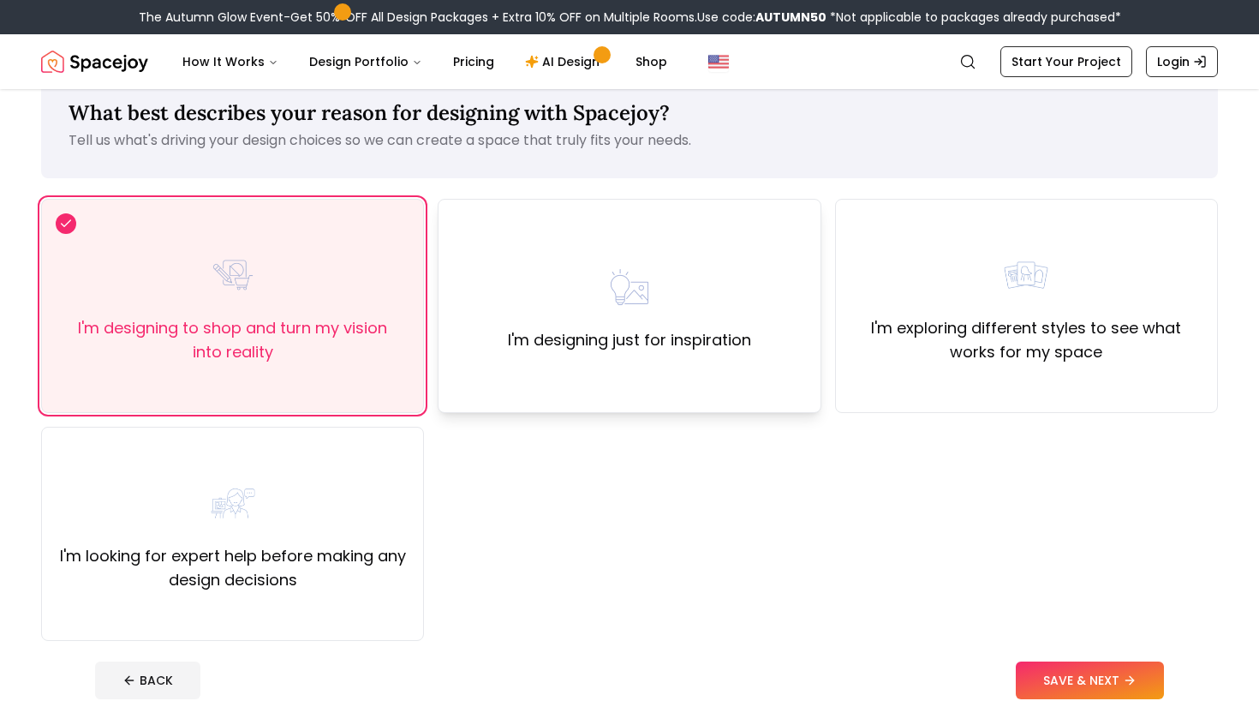
click at [555, 365] on div "I'm designing just for inspiration" at bounding box center [629, 306] width 383 height 214
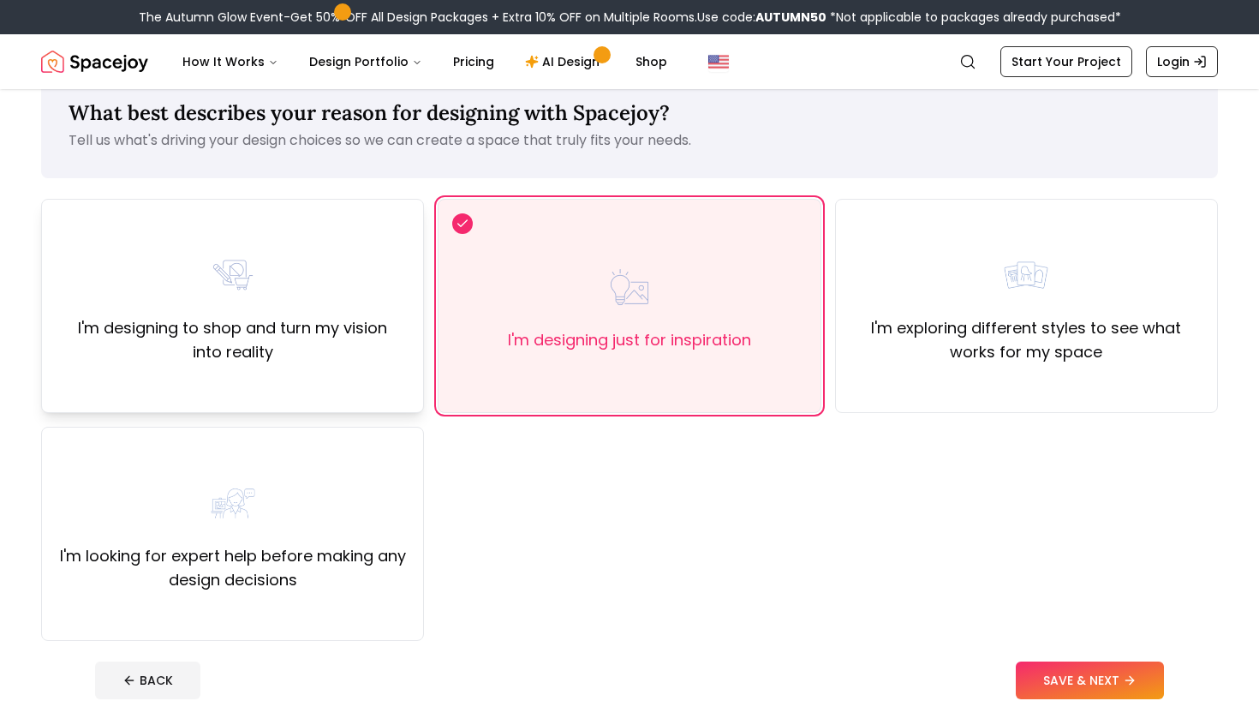
click at [353, 389] on div "I'm designing to shop and turn my vision into reality" at bounding box center [232, 306] width 383 height 214
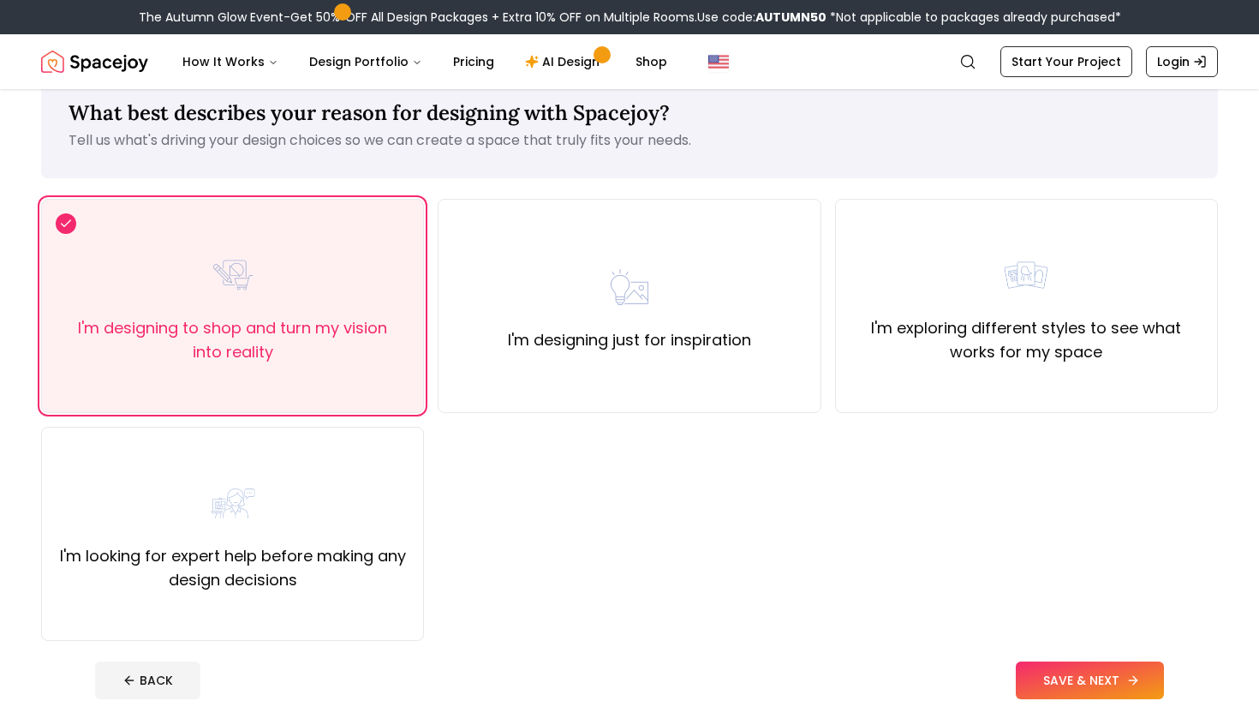
click at [1108, 682] on button "SAVE & NEXT" at bounding box center [1090, 680] width 148 height 38
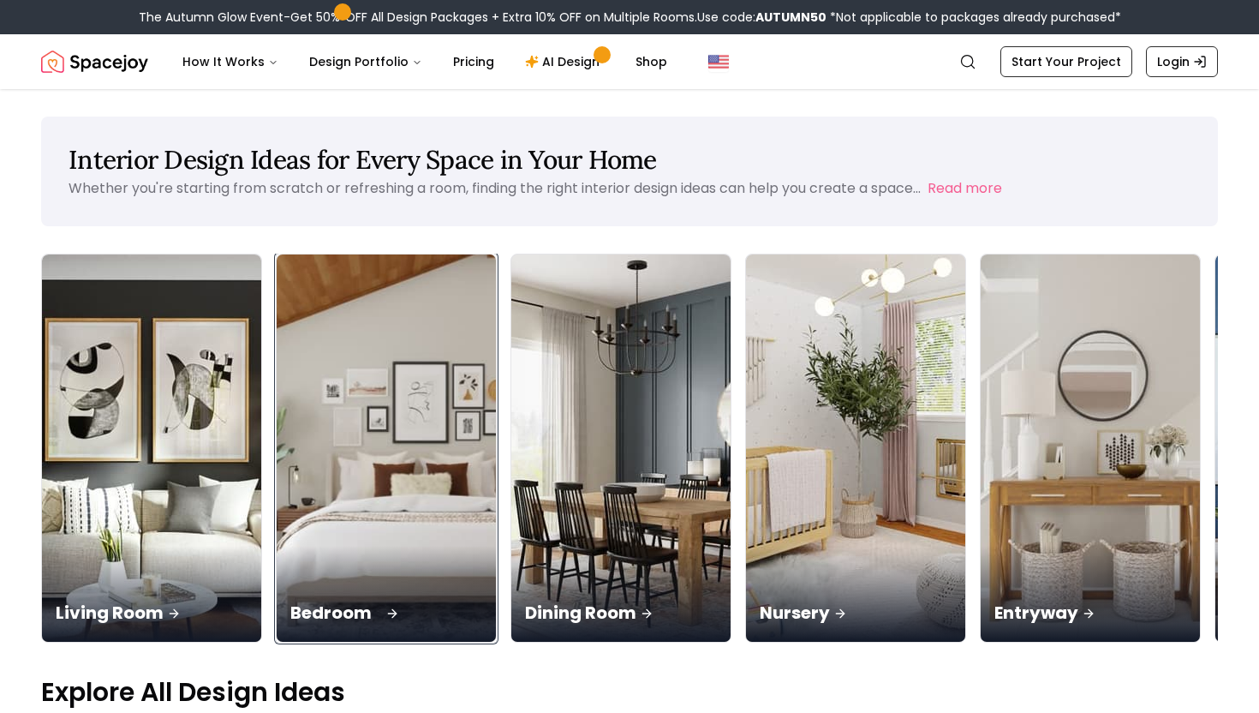
click at [290, 600] on p "Bedroom" at bounding box center [386, 612] width 192 height 24
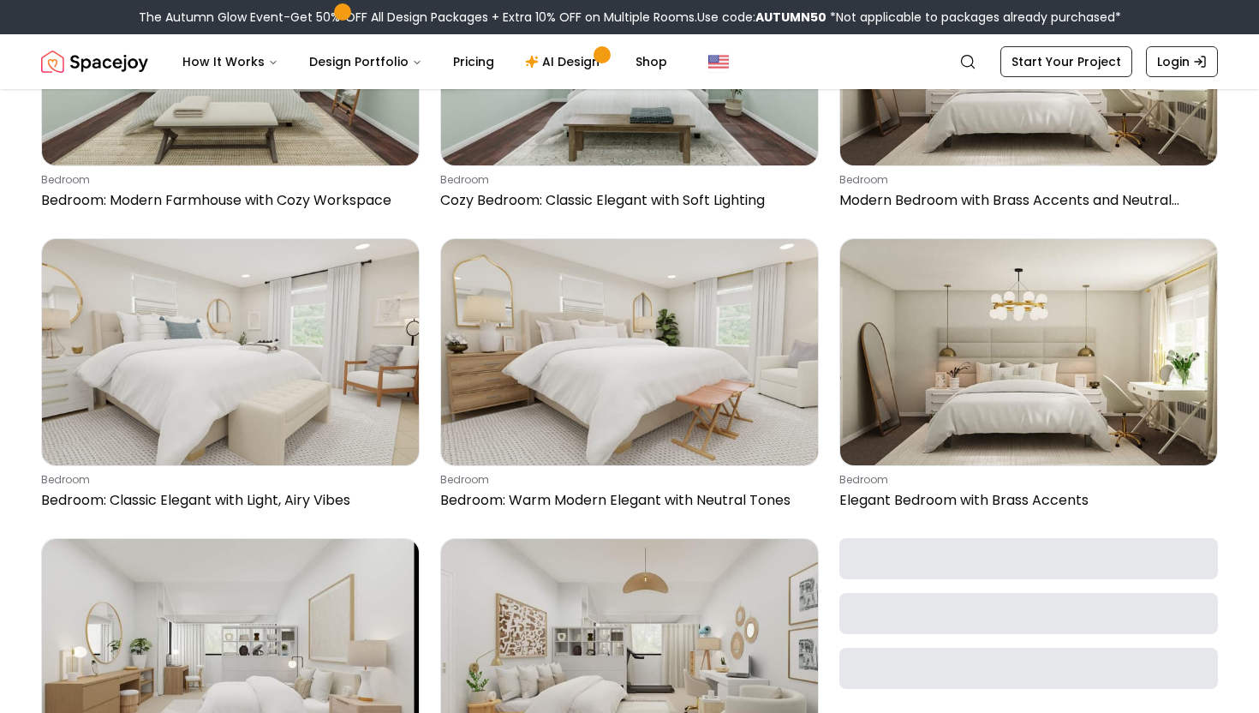
scroll to position [6001, 0]
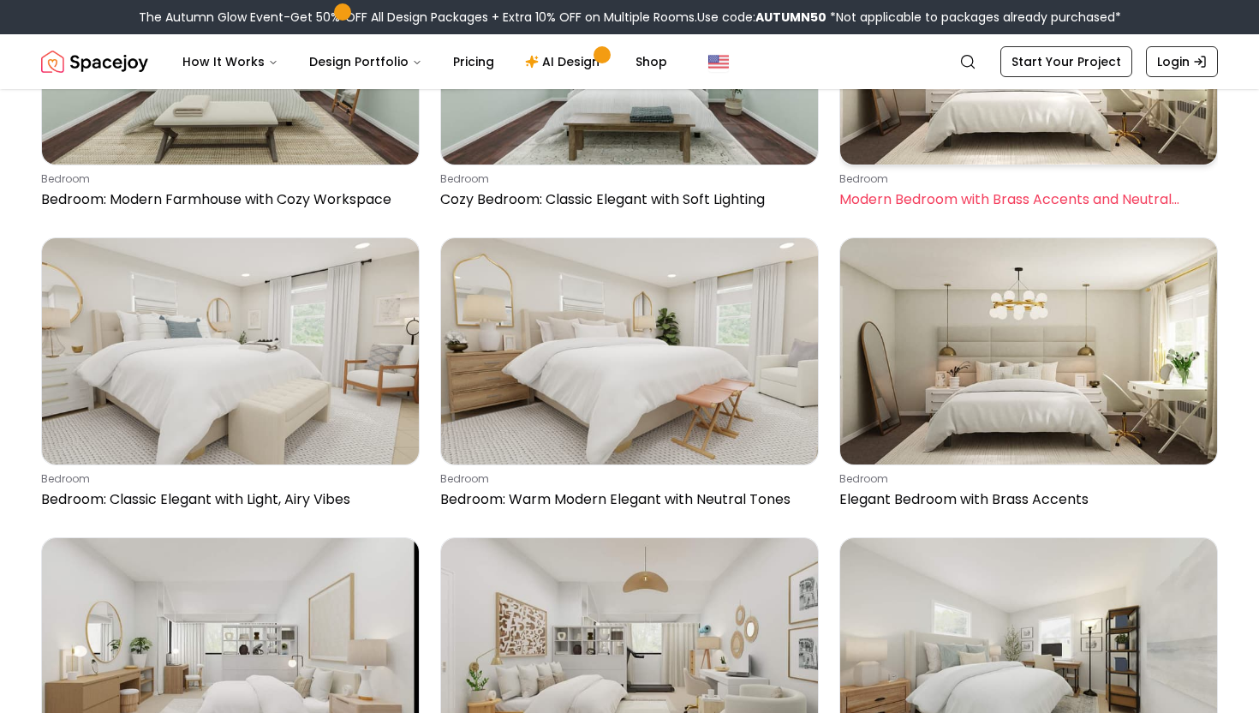
click at [977, 152] on img at bounding box center [1028, 51] width 377 height 226
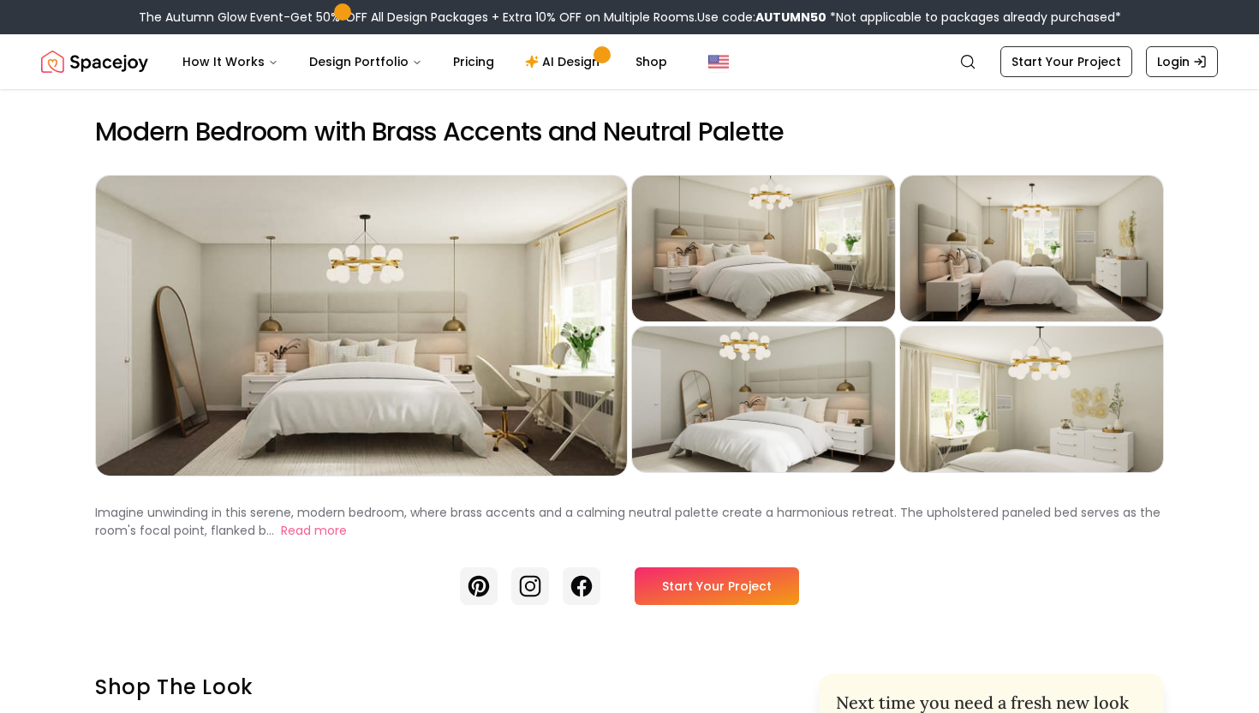
click at [701, 583] on link "Start Your Project" at bounding box center [717, 586] width 164 height 38
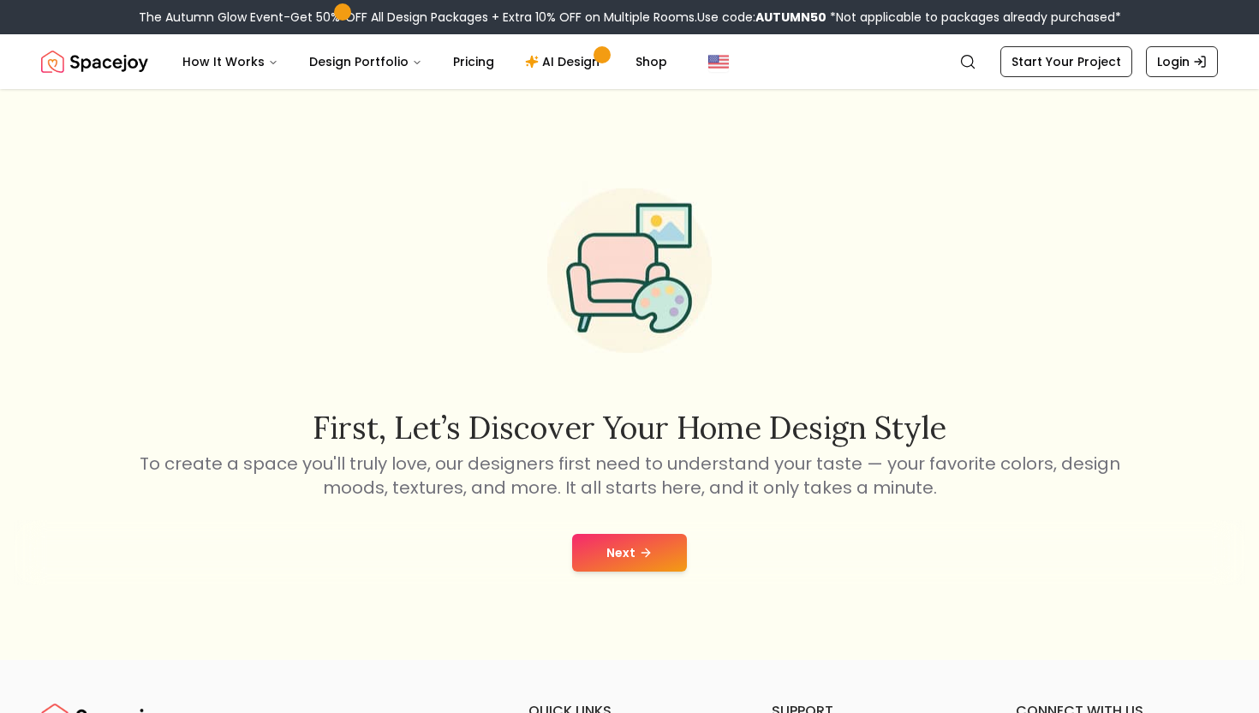
click at [653, 550] on button "Next" at bounding box center [629, 553] width 115 height 38
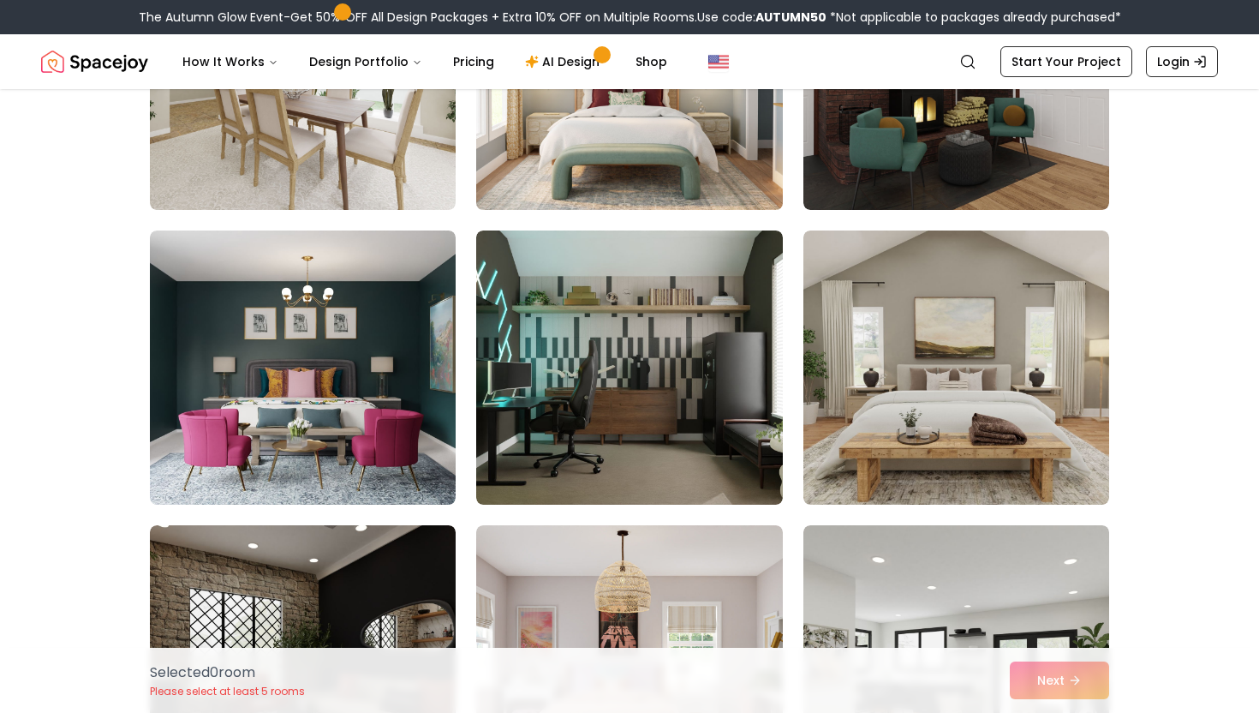
scroll to position [600, 0]
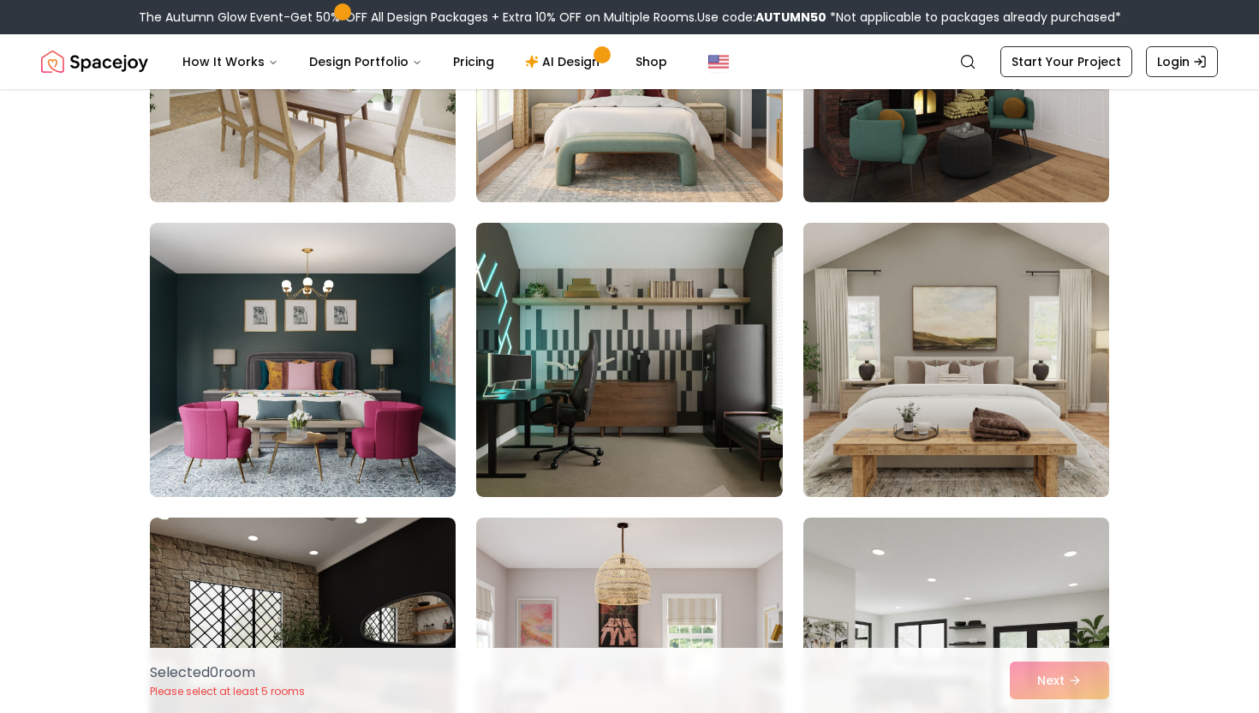
click at [912, 457] on img at bounding box center [956, 360] width 321 height 288
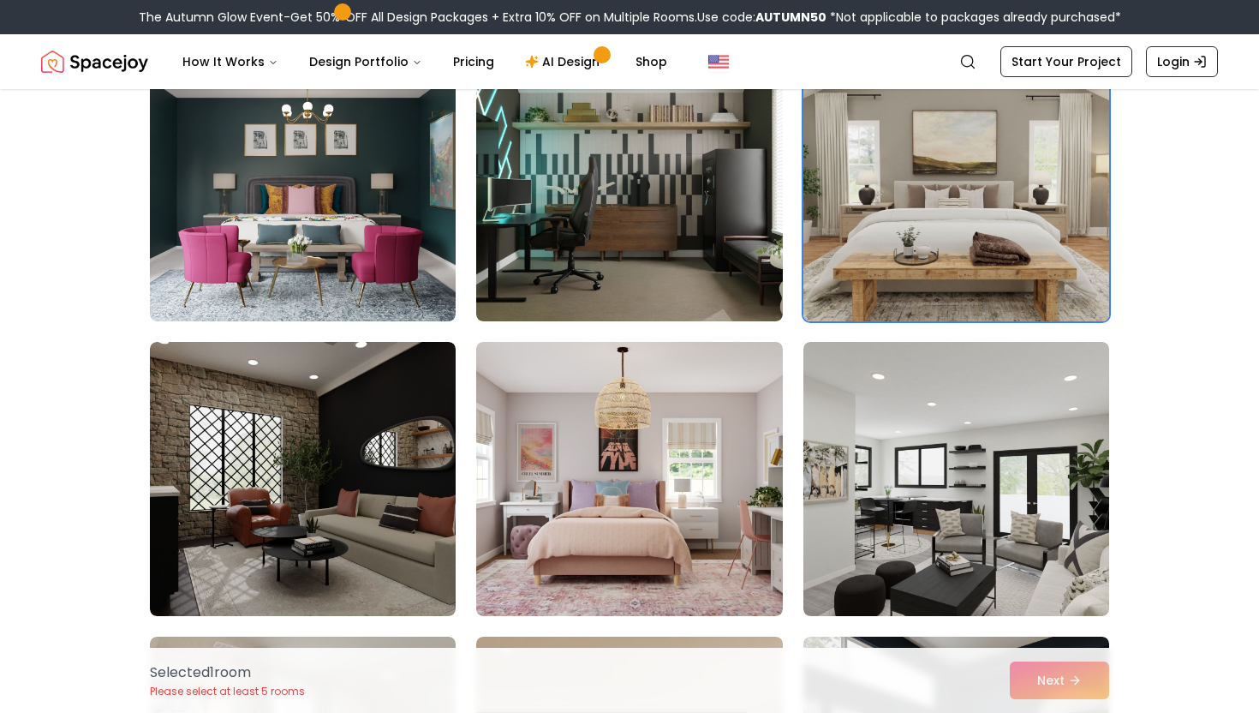
scroll to position [793, 0]
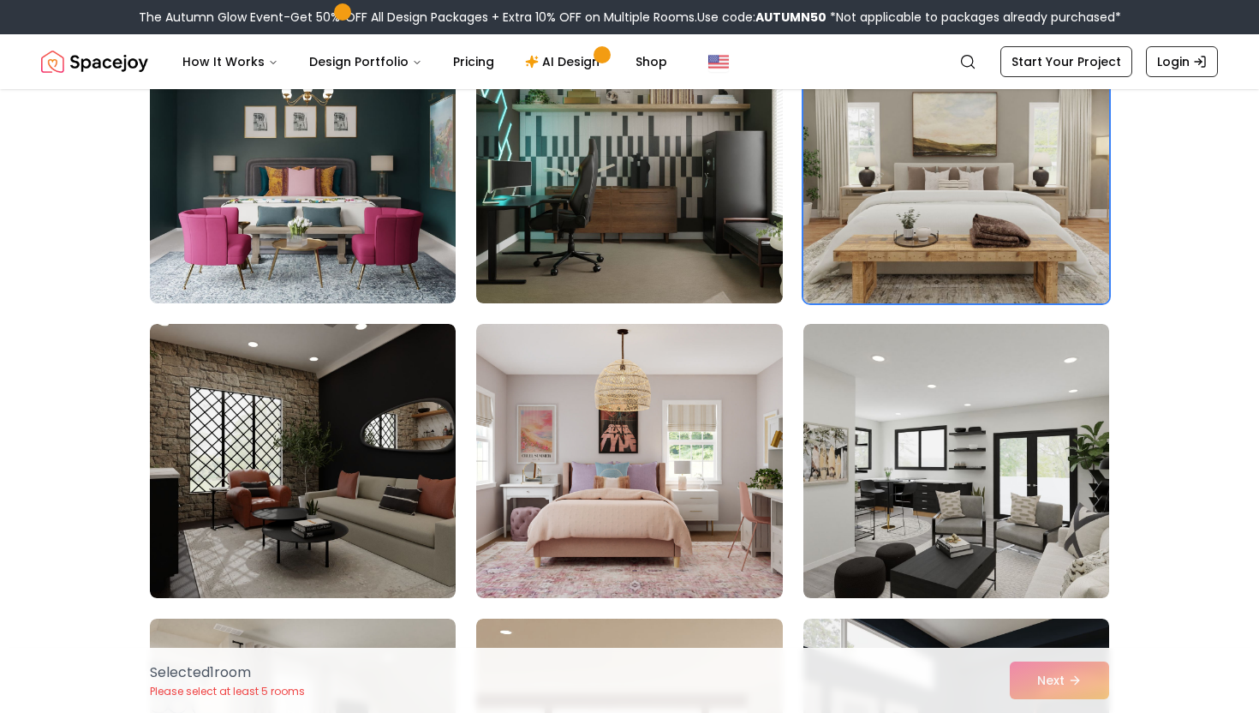
click at [912, 457] on img at bounding box center [956, 461] width 306 height 274
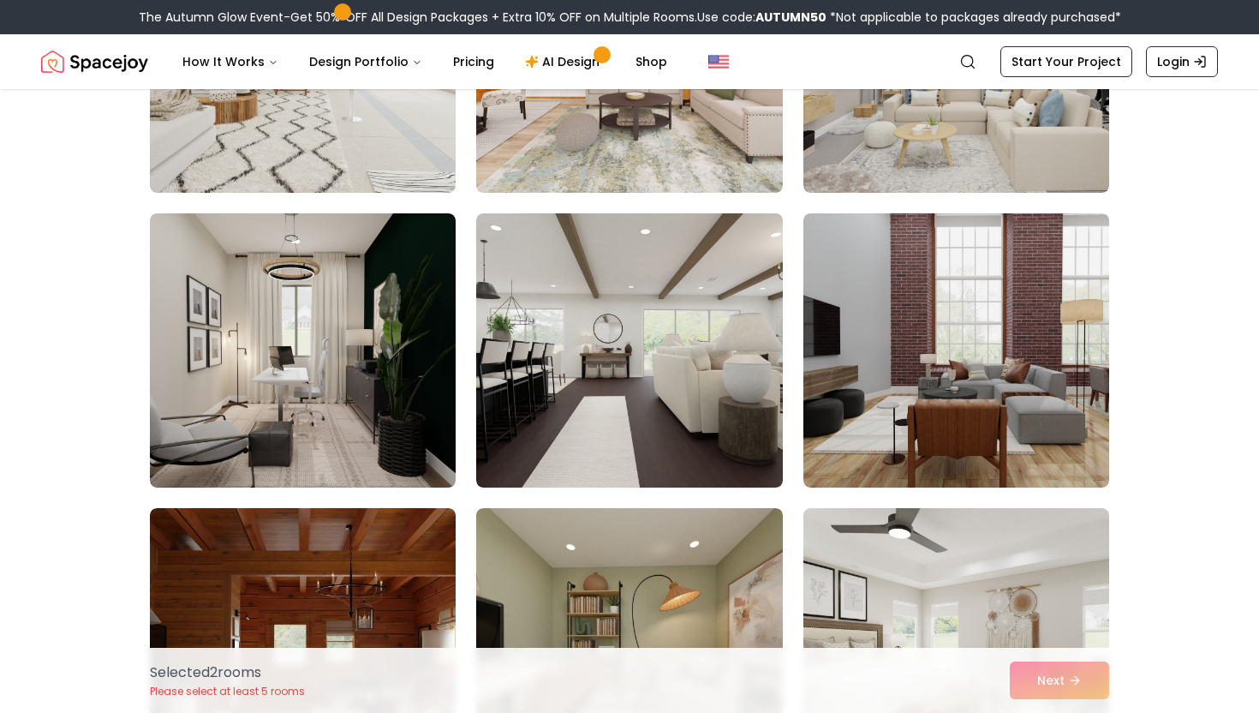
scroll to position [1788, 0]
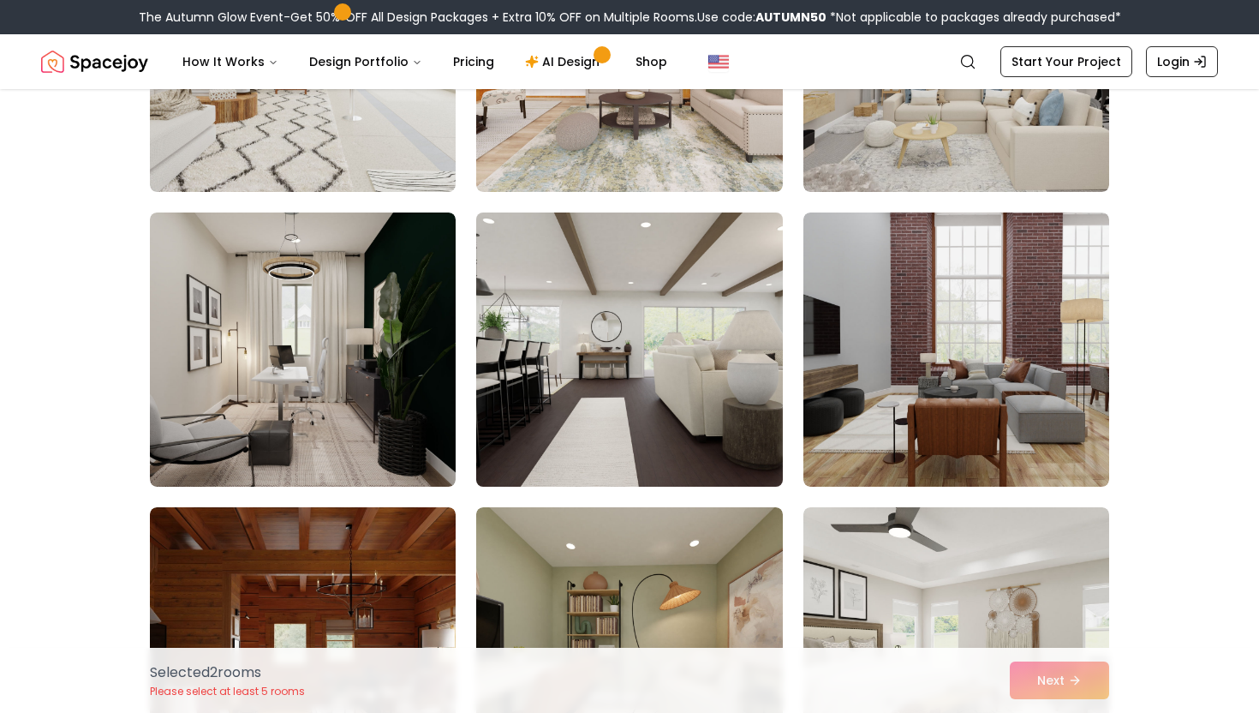
click at [681, 421] on img at bounding box center [628, 350] width 321 height 288
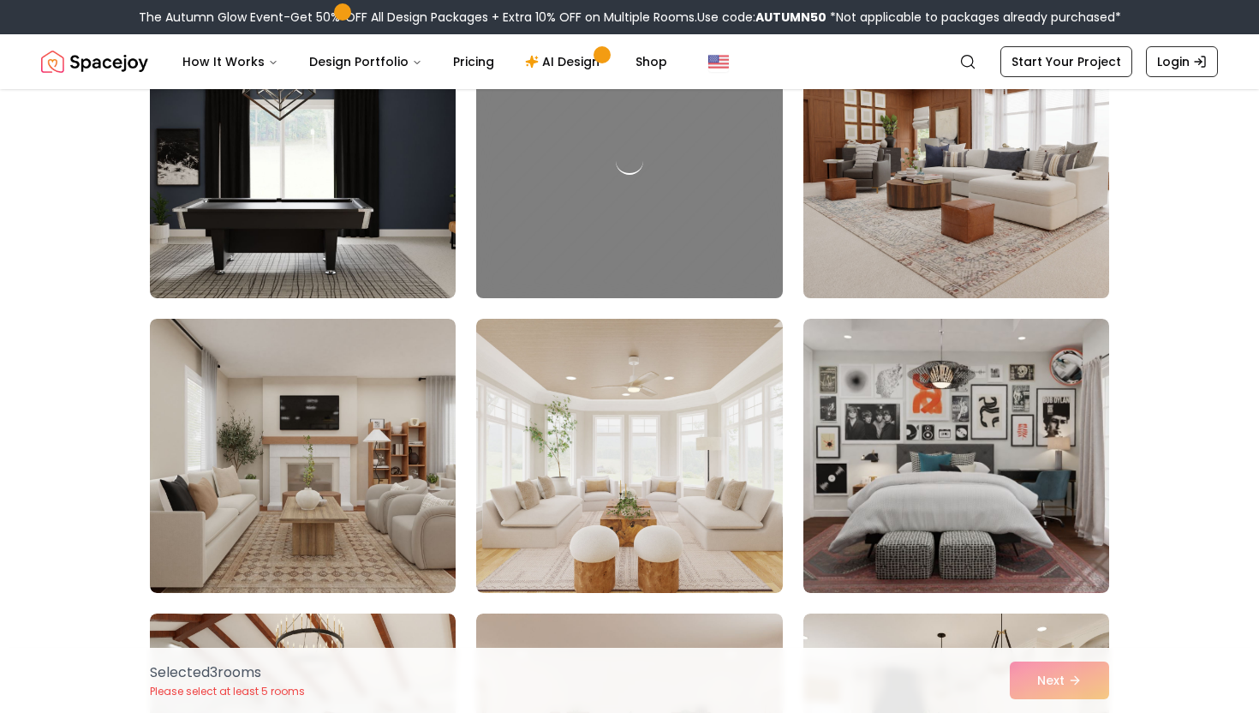
scroll to position [2877, 0]
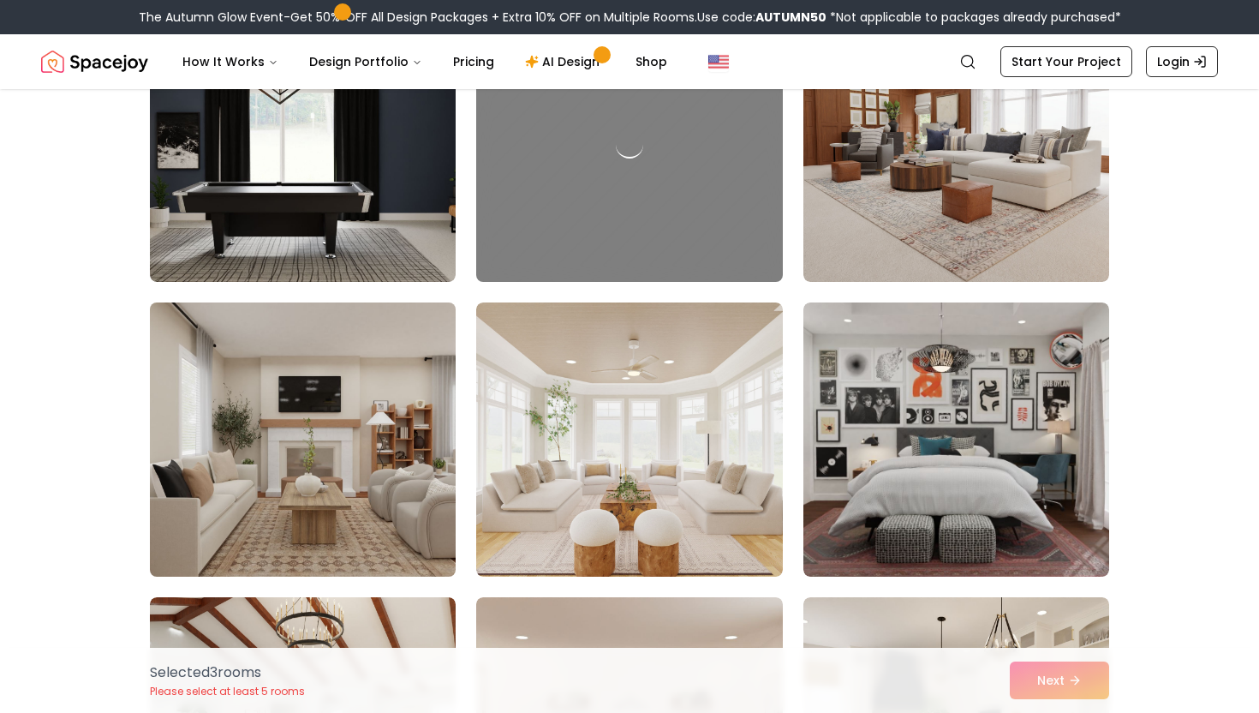
click at [446, 400] on img at bounding box center [302, 439] width 321 height 288
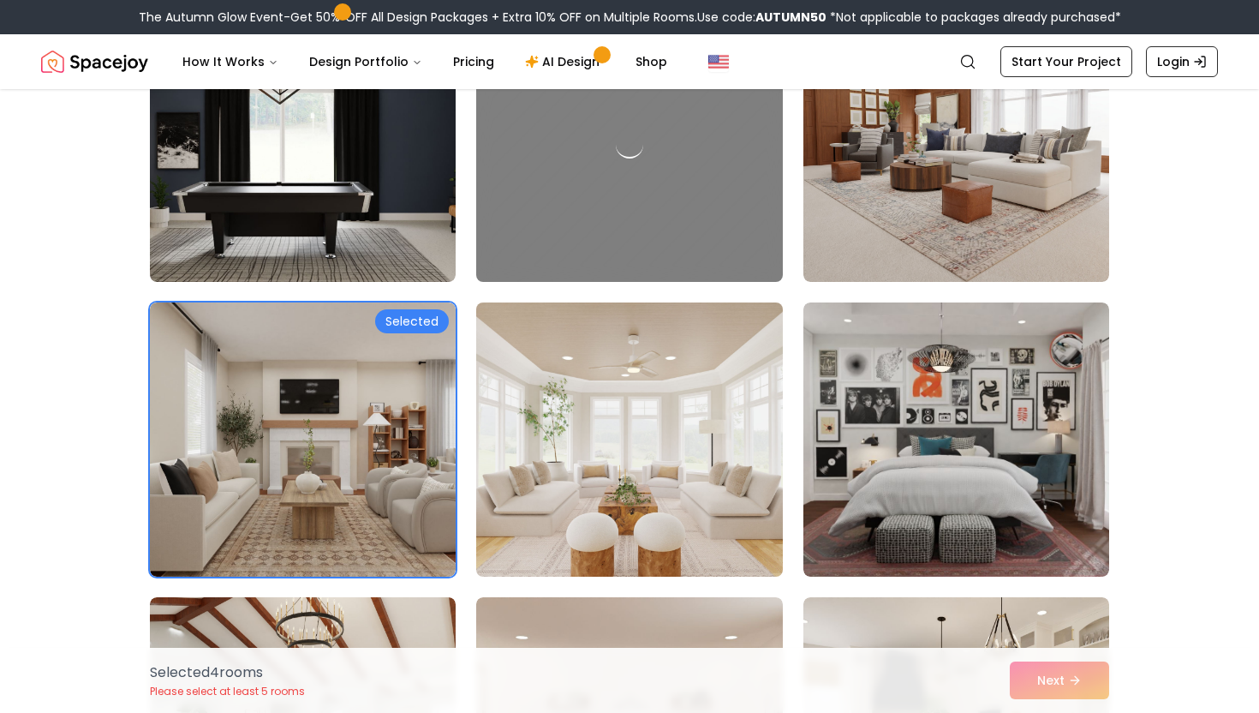
click at [552, 421] on img at bounding box center [628, 439] width 321 height 288
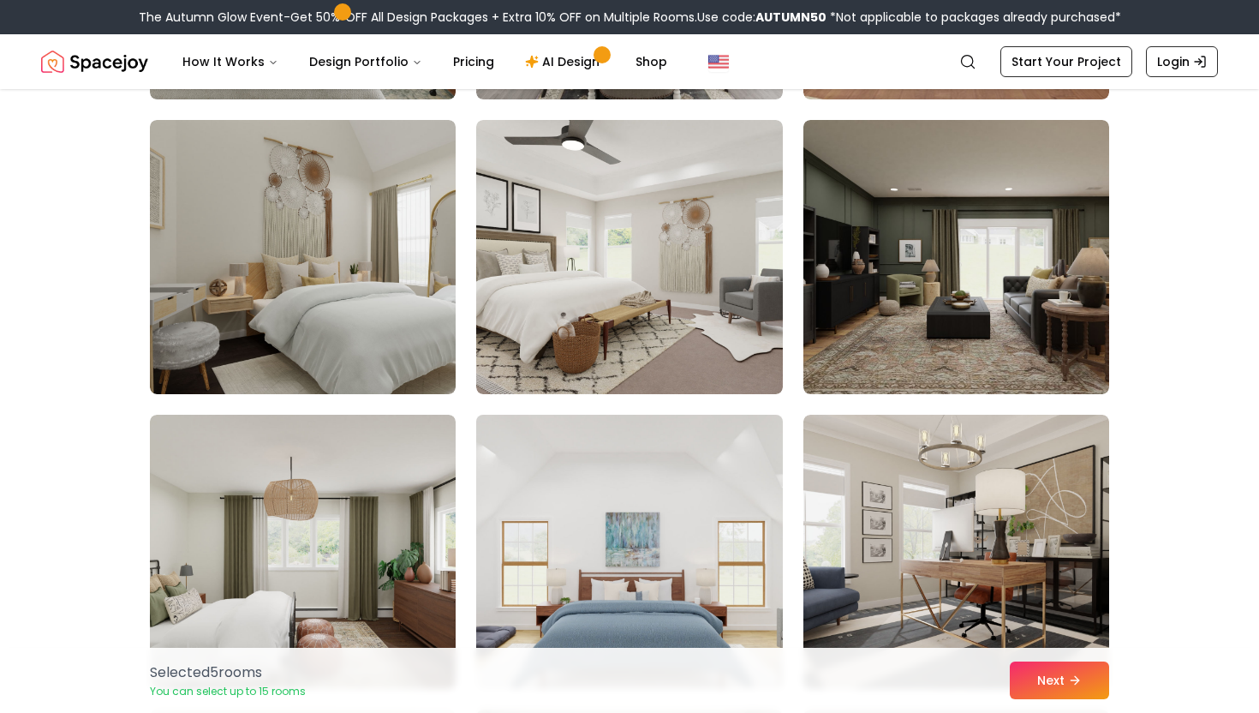
scroll to position [6903, 0]
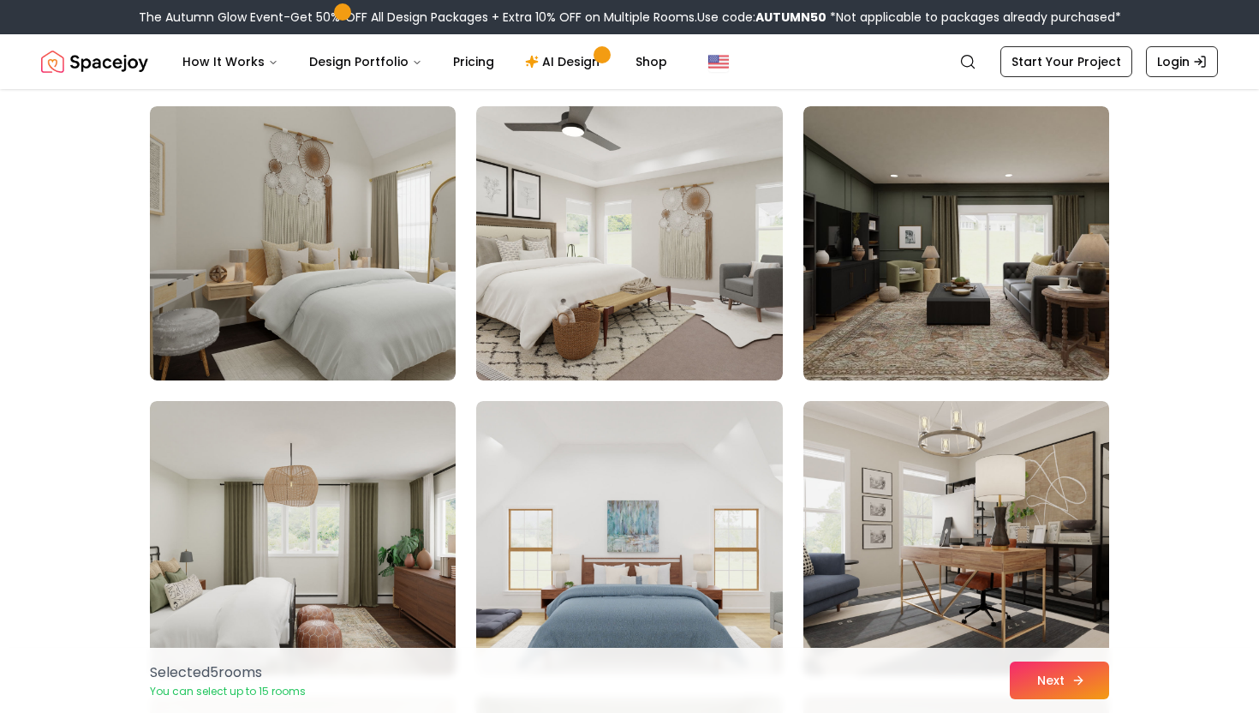
click at [1029, 680] on button "Next" at bounding box center [1059, 680] width 99 height 38
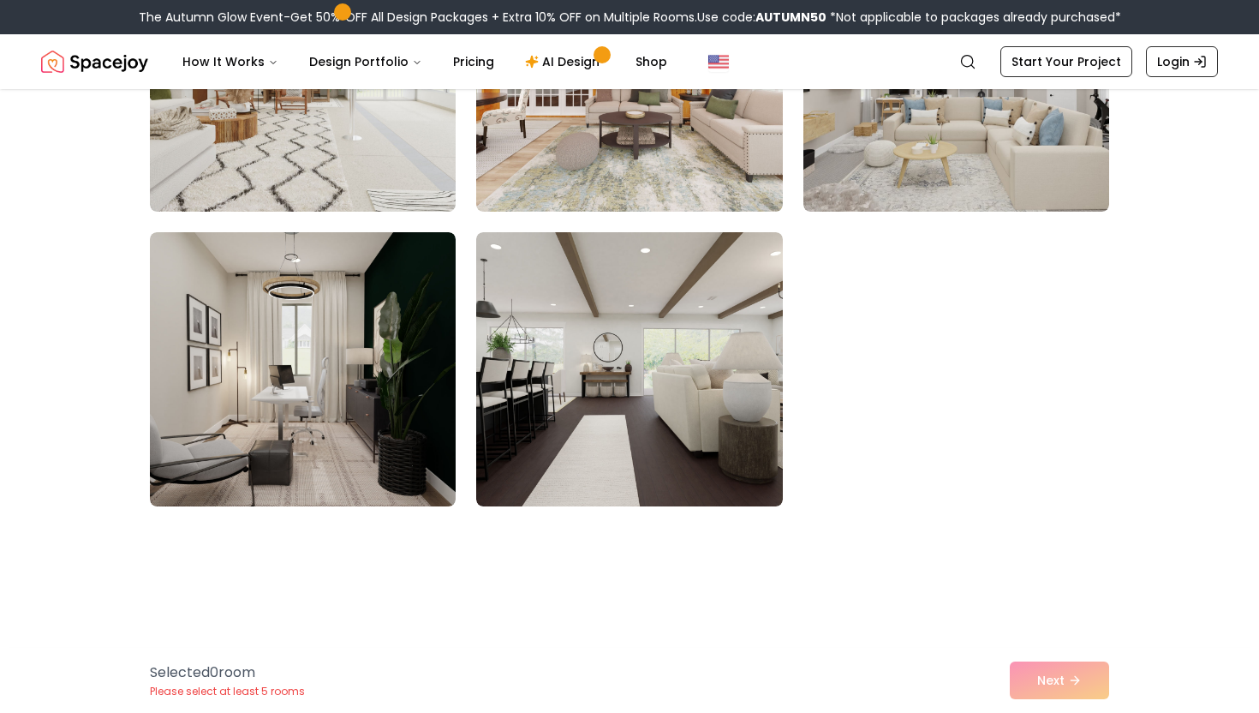
scroll to position [1264, 0]
